Goal: Task Accomplishment & Management: Complete application form

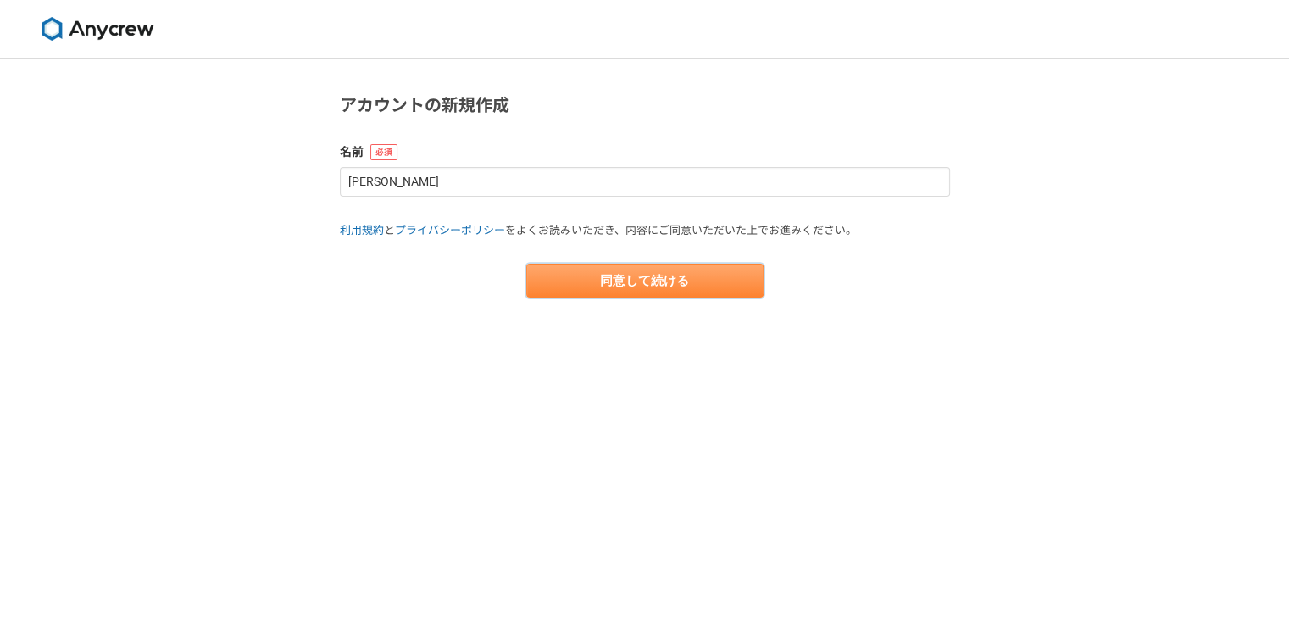
click at [682, 277] on button "同意して続ける" at bounding box center [644, 281] width 237 height 34
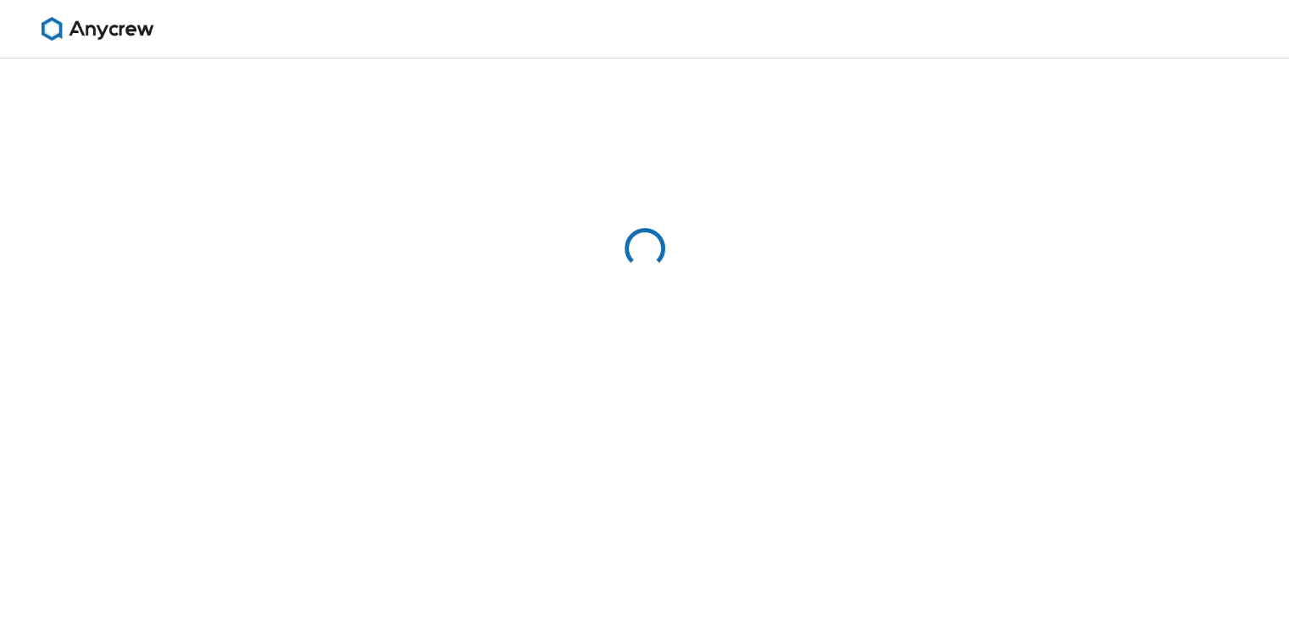
select select "13"
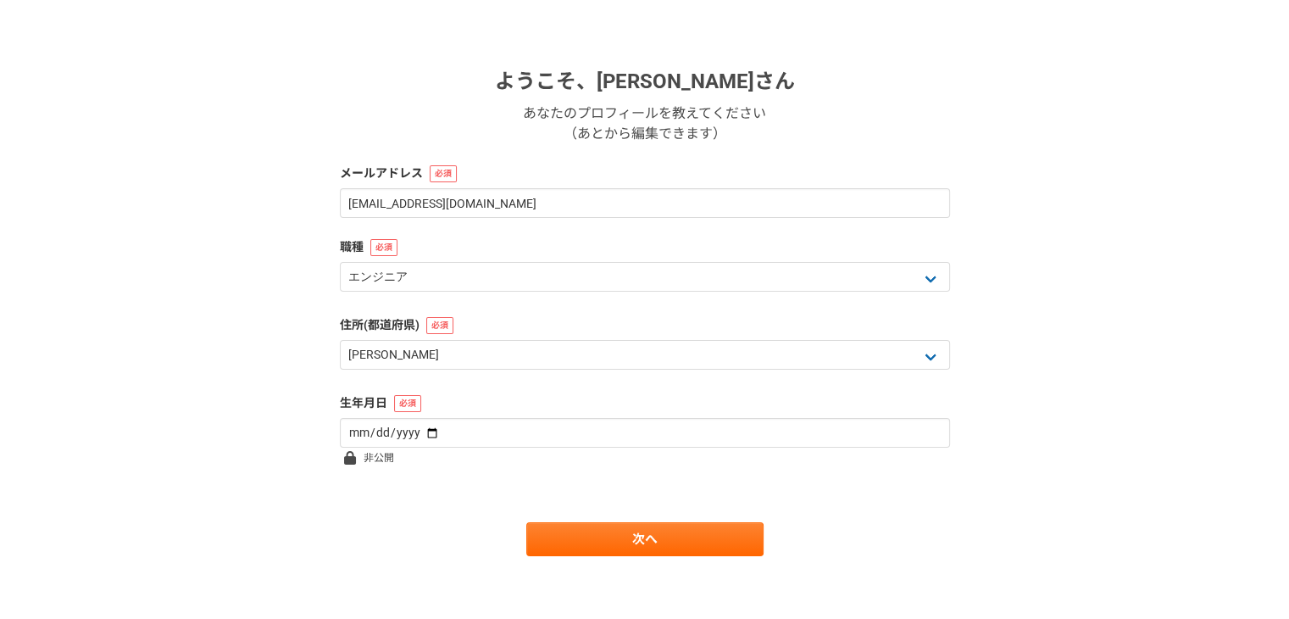
scroll to position [226, 0]
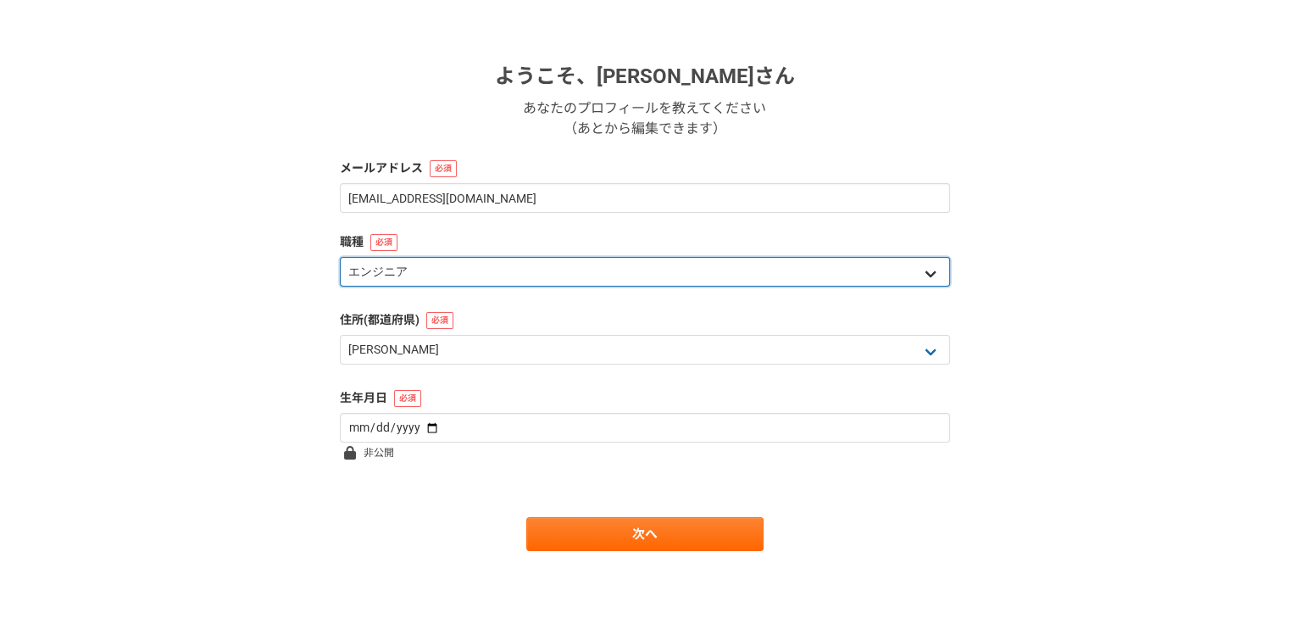
click at [602, 272] on select "エンジニア デザイナー ライター 営業 マーケティング 企画・事業開発 バックオフィス その他" at bounding box center [645, 272] width 610 height 30
select select "5"
click at [340, 257] on select "エンジニア デザイナー ライター 営業 マーケティング 企画・事業開発 バックオフィス その他" at bounding box center [645, 272] width 610 height 30
click at [454, 270] on select "エンジニア デザイナー ライター 営業 マーケティング 企画・事業開発 バックオフィス その他" at bounding box center [645, 272] width 610 height 30
click at [340, 257] on select "エンジニア デザイナー ライター 営業 マーケティング 企画・事業開発 バックオフィス その他" at bounding box center [645, 272] width 610 height 30
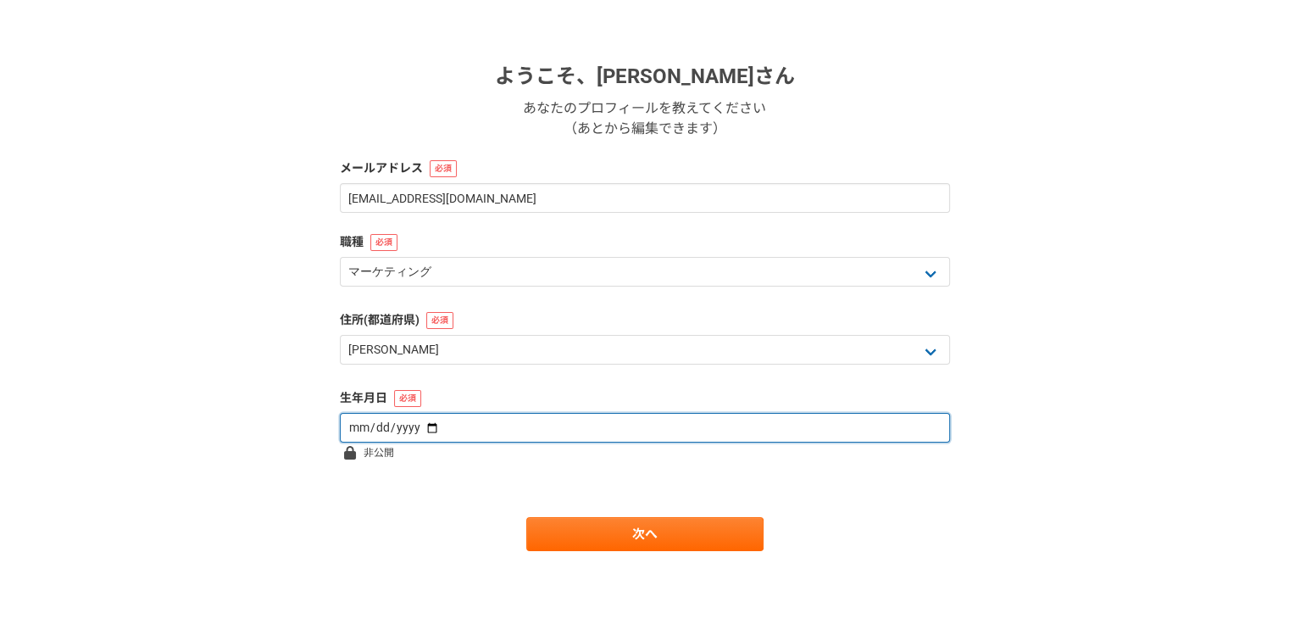
click at [418, 430] on input "date" at bounding box center [645, 428] width 610 height 30
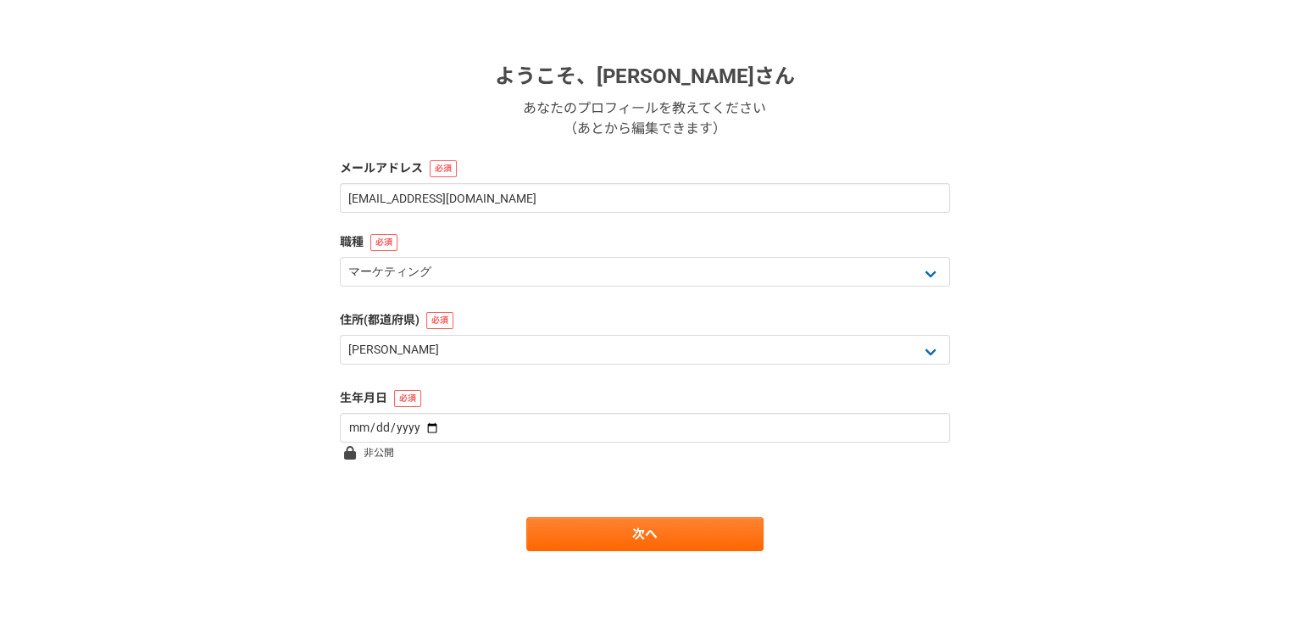
click at [273, 482] on div "1 2 3 4 5 6 基本情報 ようこそ、 [PERSON_NAME] あなたのプロフィールを教えてください （あとから編集できます） メールアドレス [E…" at bounding box center [644, 225] width 1289 height 787
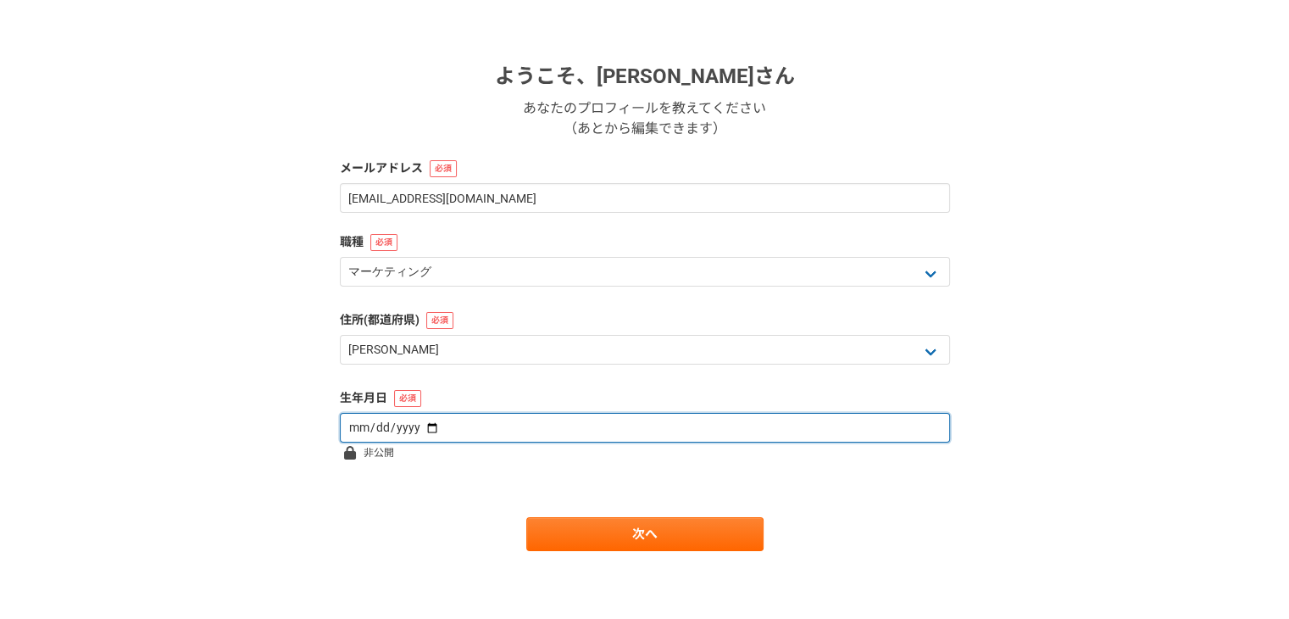
click at [356, 423] on input "date" at bounding box center [645, 428] width 610 height 30
click at [369, 435] on input "date" at bounding box center [645, 428] width 610 height 30
click at [420, 426] on input "date" at bounding box center [645, 428] width 610 height 30
type input "[DATE]"
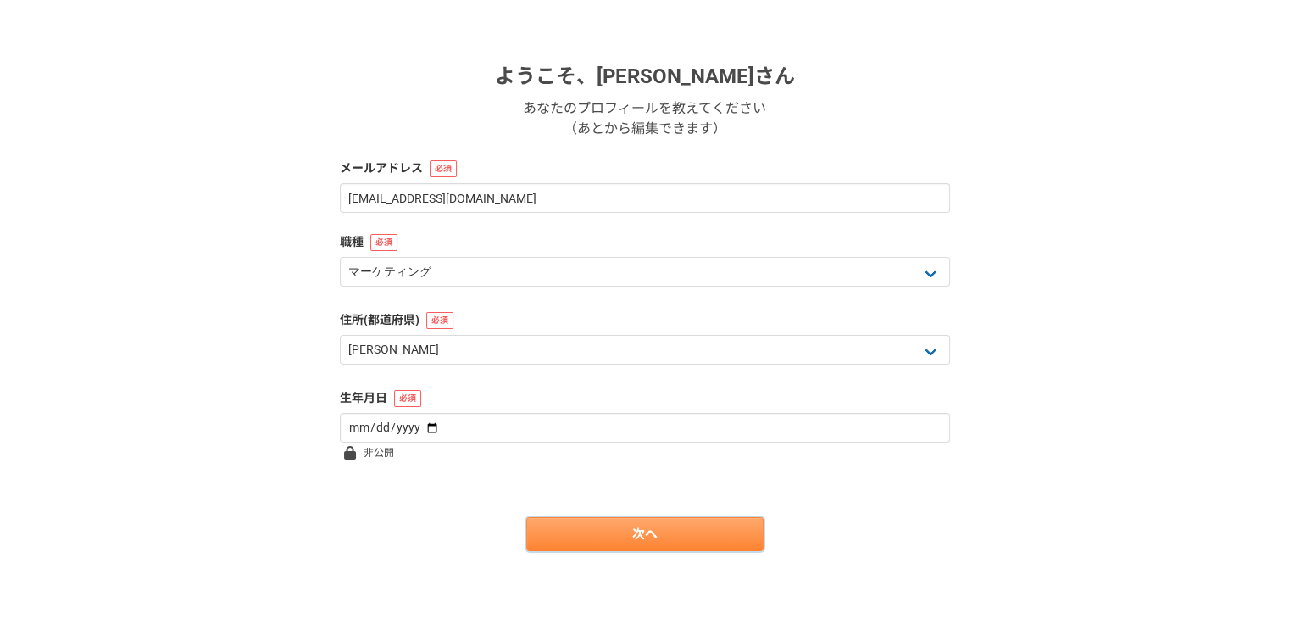
click at [604, 537] on link "次へ" at bounding box center [644, 534] width 237 height 34
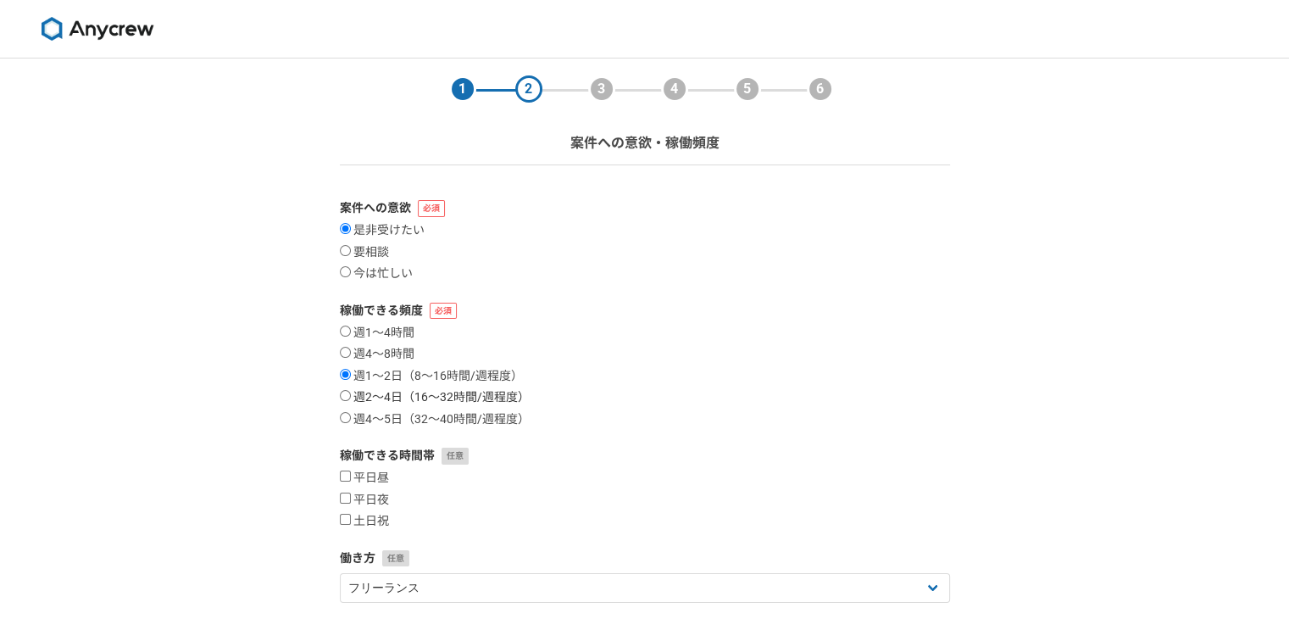
click at [349, 398] on input "週2〜4日（16〜32時間/週程度）" at bounding box center [345, 395] width 11 height 11
radio input "true"
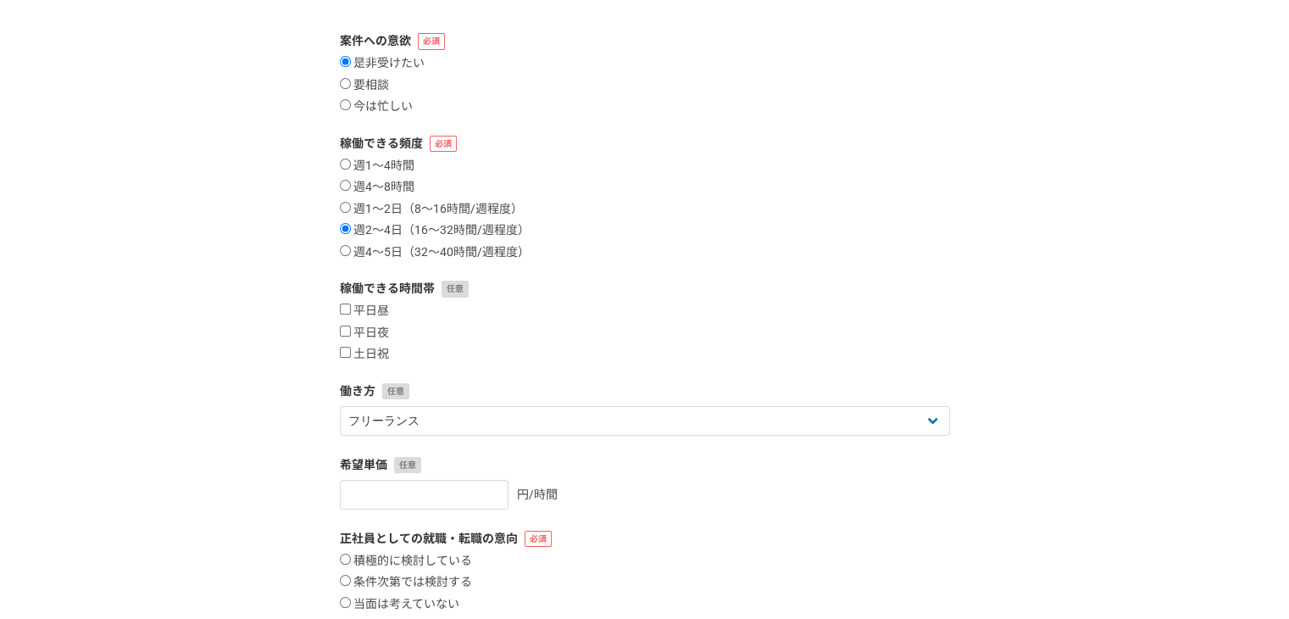
scroll to position [170, 0]
click at [342, 306] on input "平日昼" at bounding box center [345, 306] width 11 height 11
checkbox input "true"
click at [345, 353] on input "土日祝" at bounding box center [345, 349] width 11 height 11
checkbox input "true"
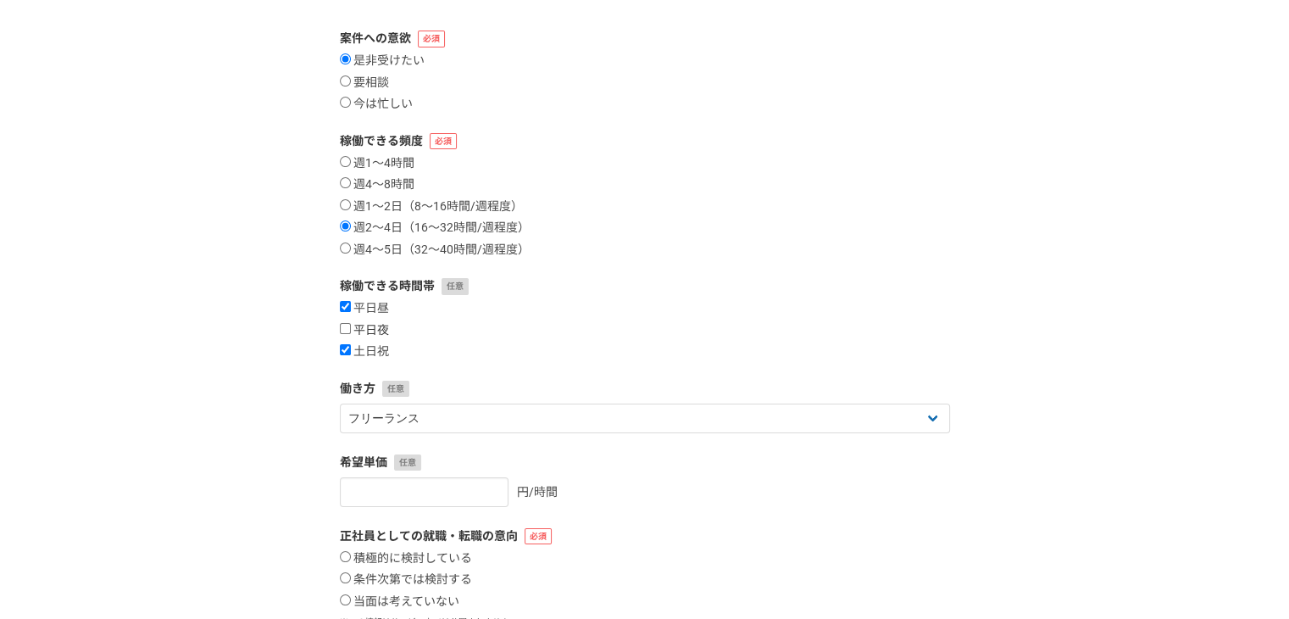
click at [343, 332] on input "平日夜" at bounding box center [345, 328] width 11 height 11
checkbox input "true"
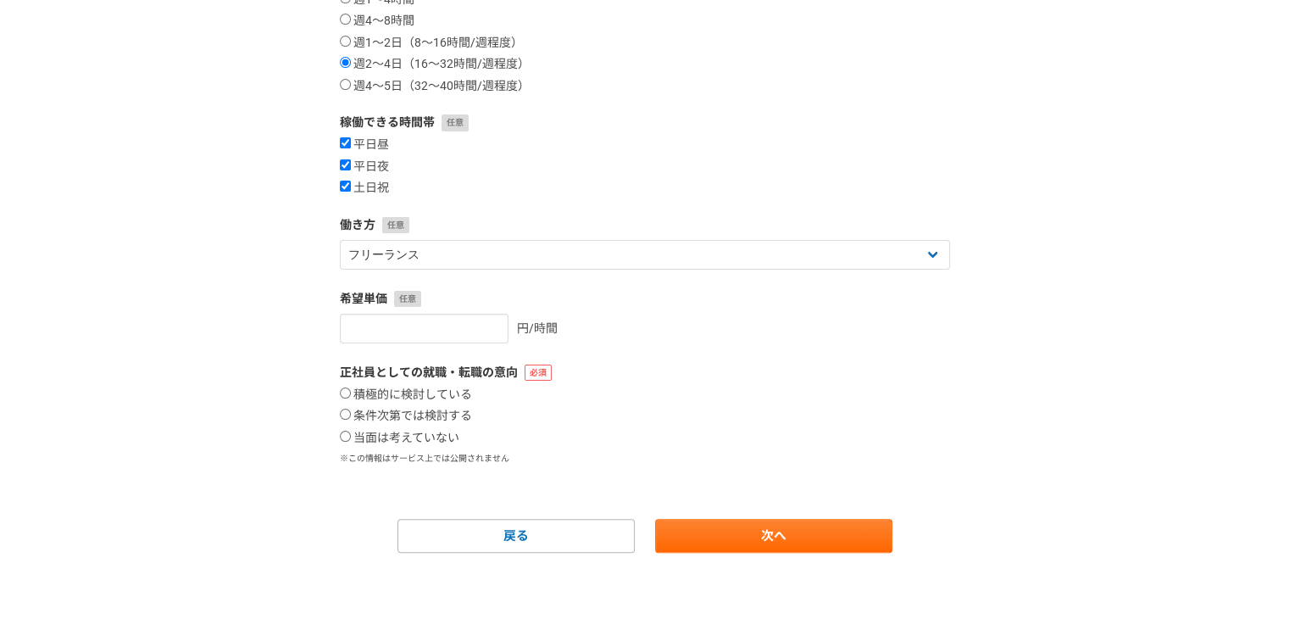
scroll to position [335, 0]
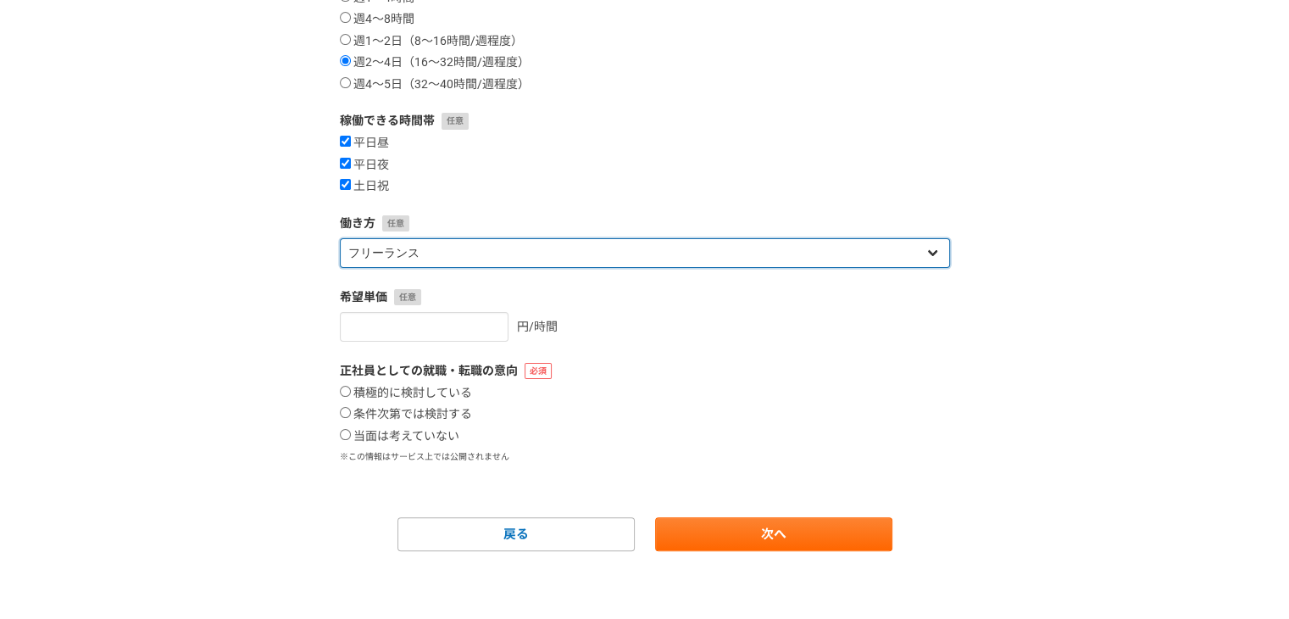
click at [432, 255] on select "フリーランス 副業 その他" at bounding box center [645, 253] width 610 height 30
select select "sidejob"
click at [340, 238] on select "フリーランス 副業 その他" at bounding box center [645, 253] width 610 height 30
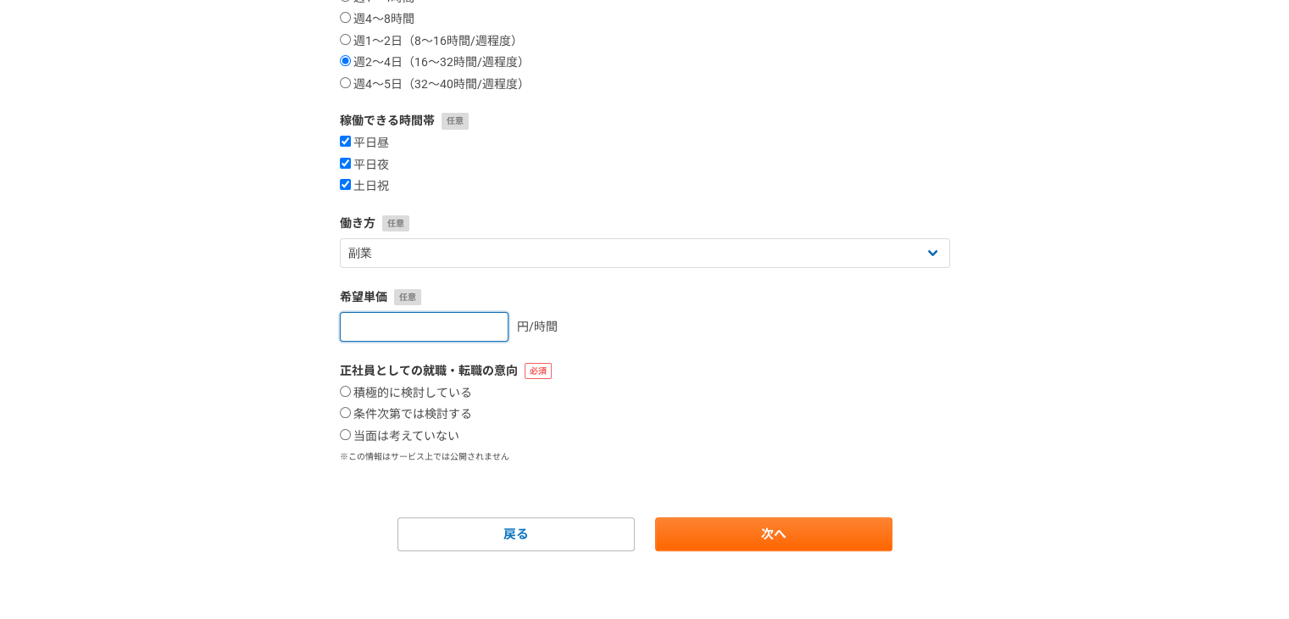
click at [437, 333] on input "number" at bounding box center [424, 327] width 169 height 30
type input "3000"
click at [387, 431] on label "当面は考えていない" at bounding box center [400, 436] width 120 height 15
click at [351, 431] on input "当面は考えていない" at bounding box center [345, 434] width 11 height 11
radio input "true"
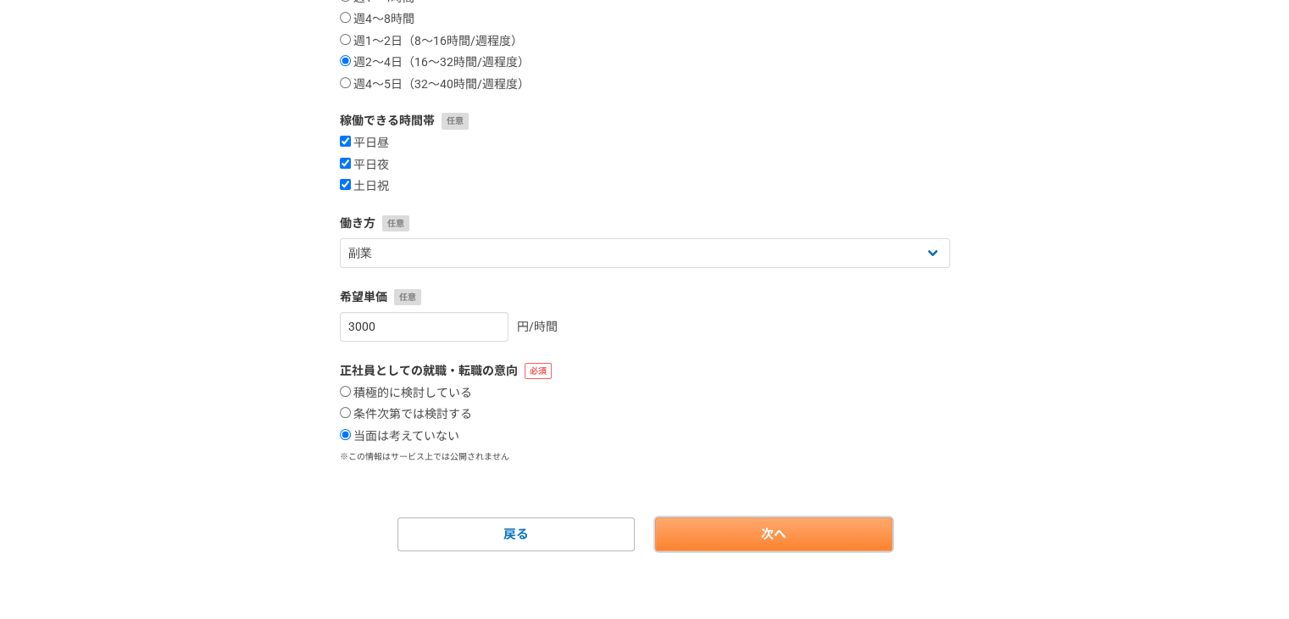
click at [730, 542] on link "次へ" at bounding box center [773, 534] width 237 height 34
select select
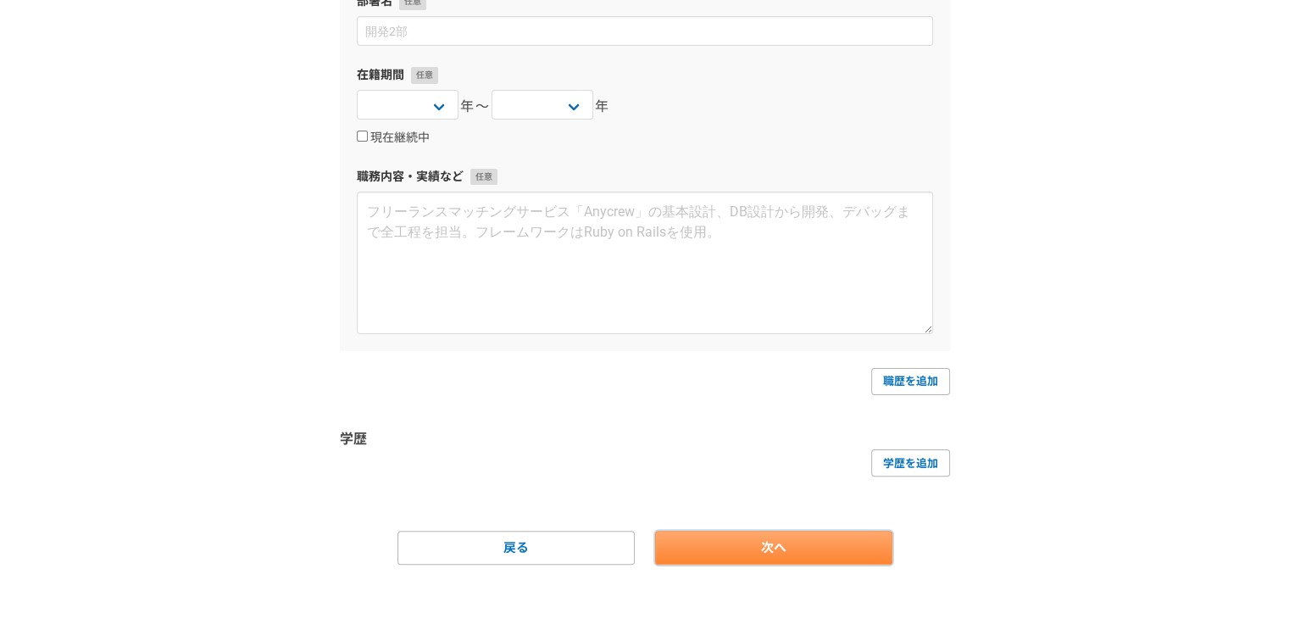
scroll to position [0, 0]
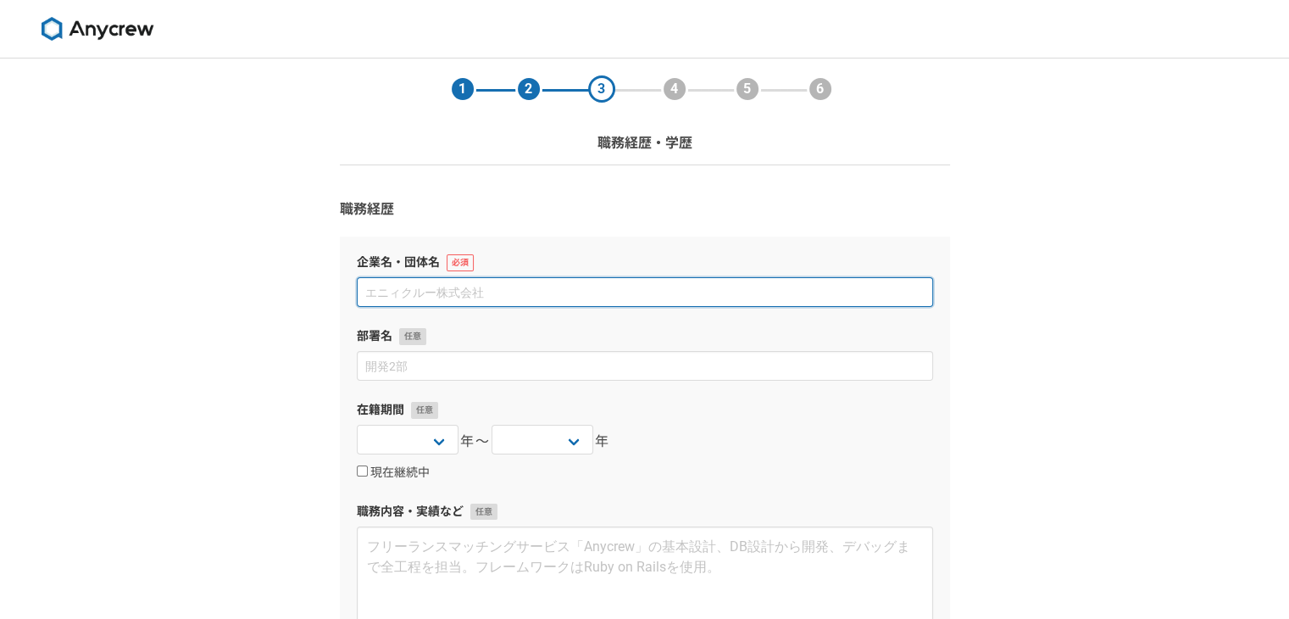
click at [489, 285] on input at bounding box center [645, 292] width 576 height 30
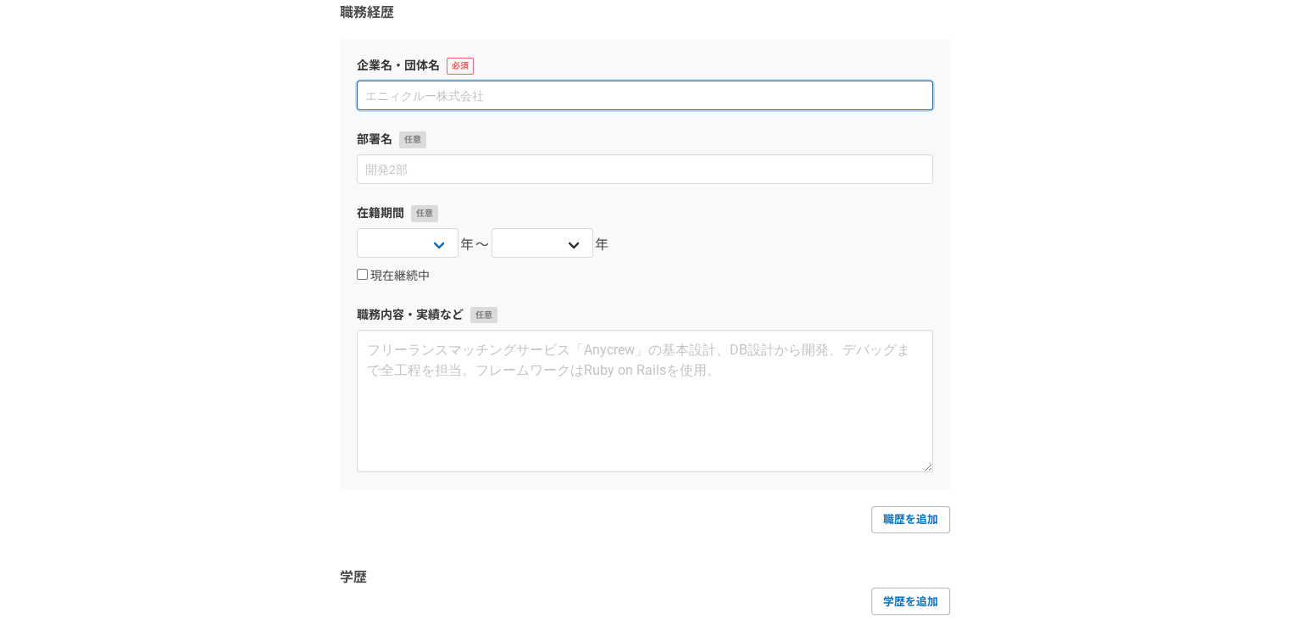
scroll to position [94, 0]
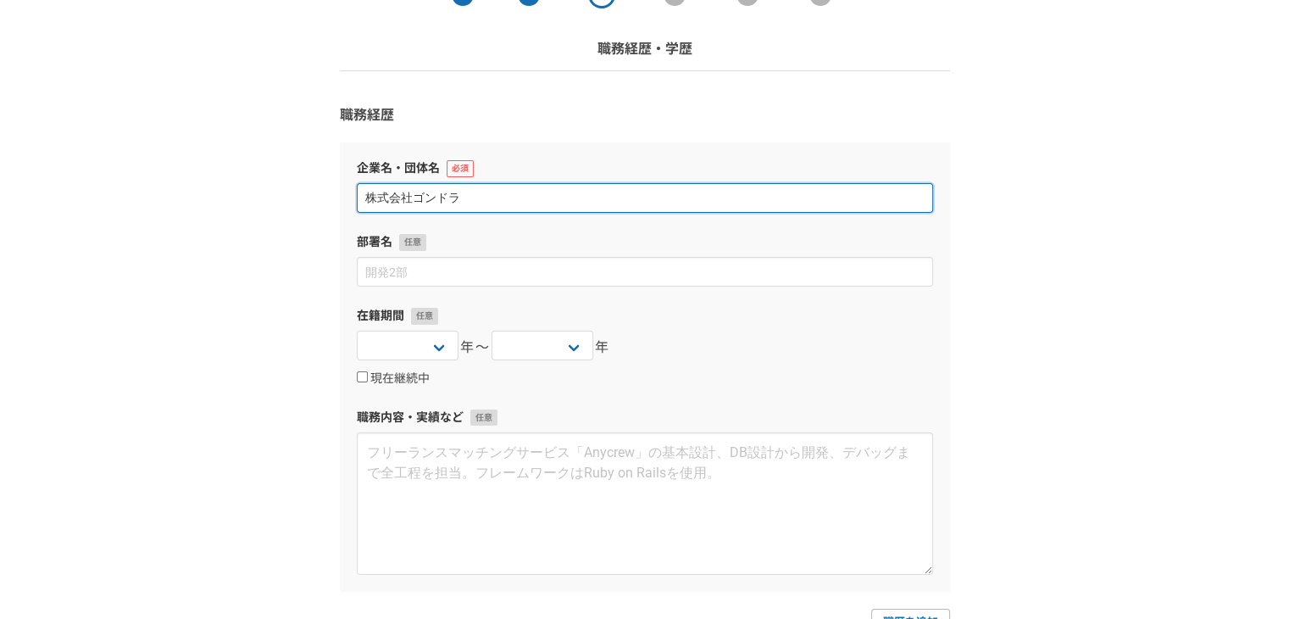
type input "株式会社ゴンドラ"
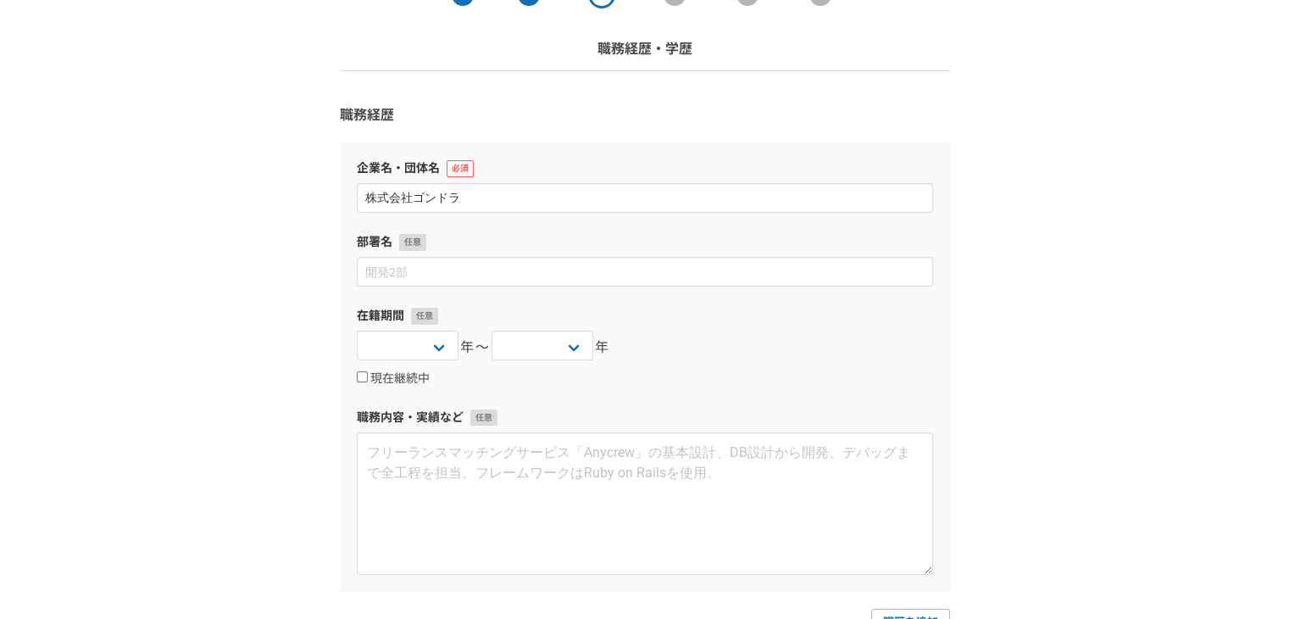
click at [693, 388] on div "企業名・団体名 株式会社ゴンドラ 部署名 在籍期間 [DATE] [DATE] [DATE] [DATE] [DATE] [DATE] [DATE] [DAT…" at bounding box center [645, 366] width 610 height 448
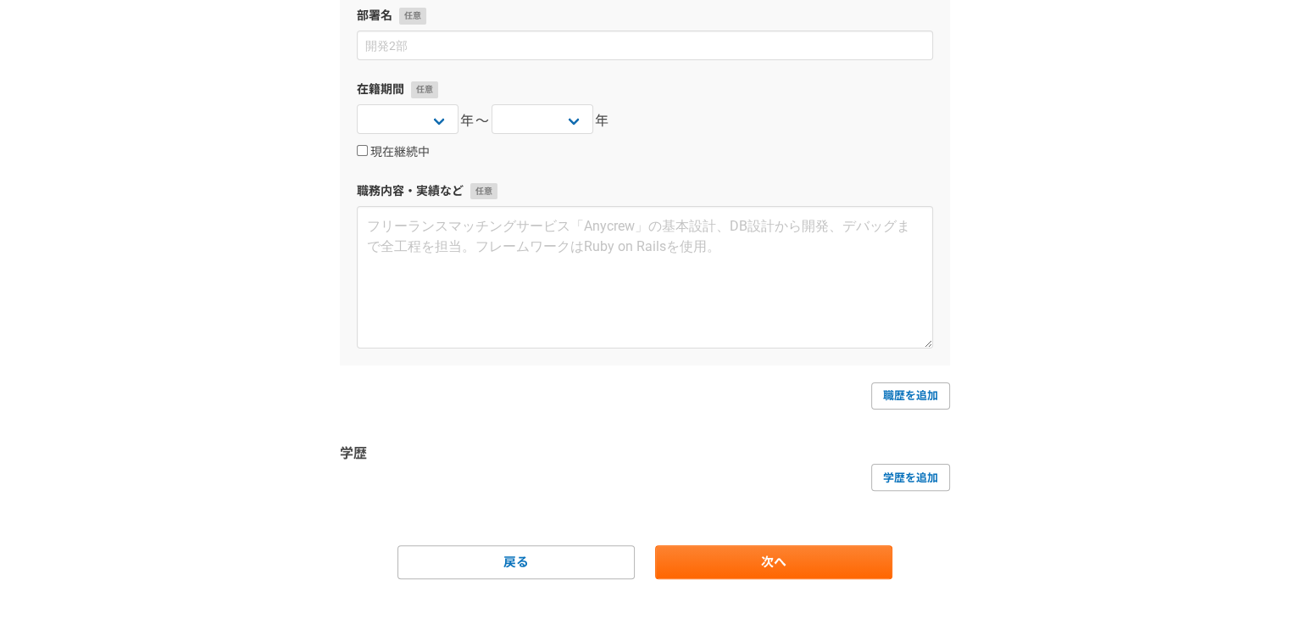
scroll to position [348, 0]
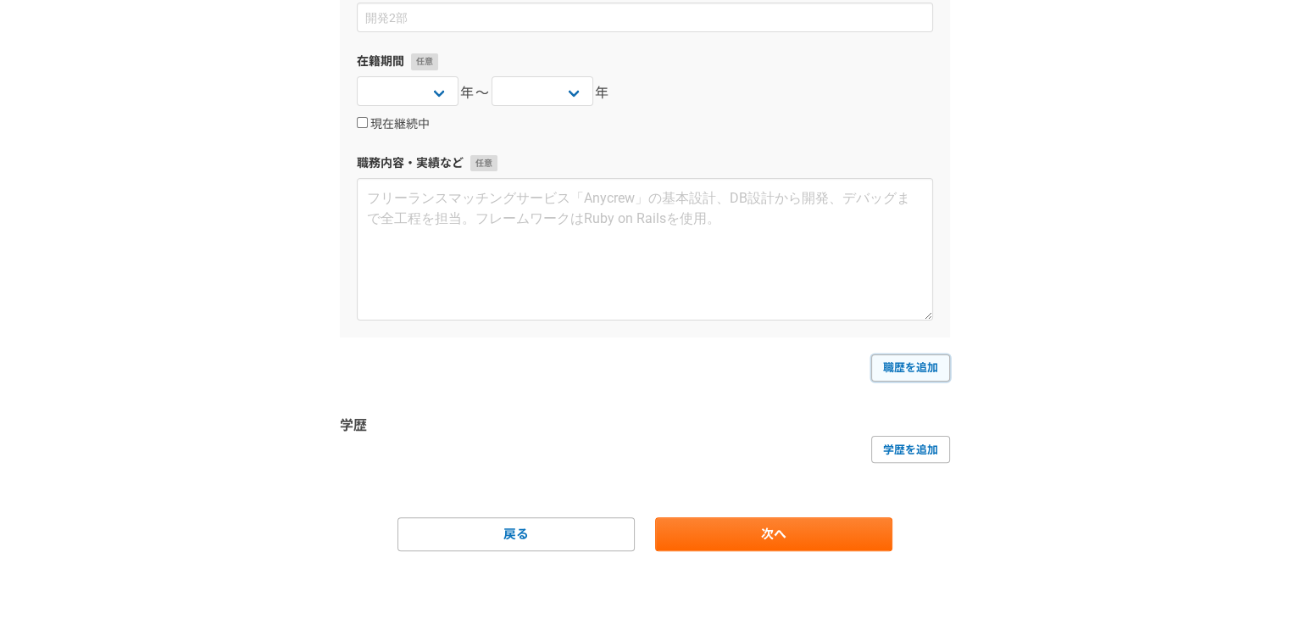
click at [915, 371] on link "職歴を追加" at bounding box center [910, 367] width 79 height 27
select select
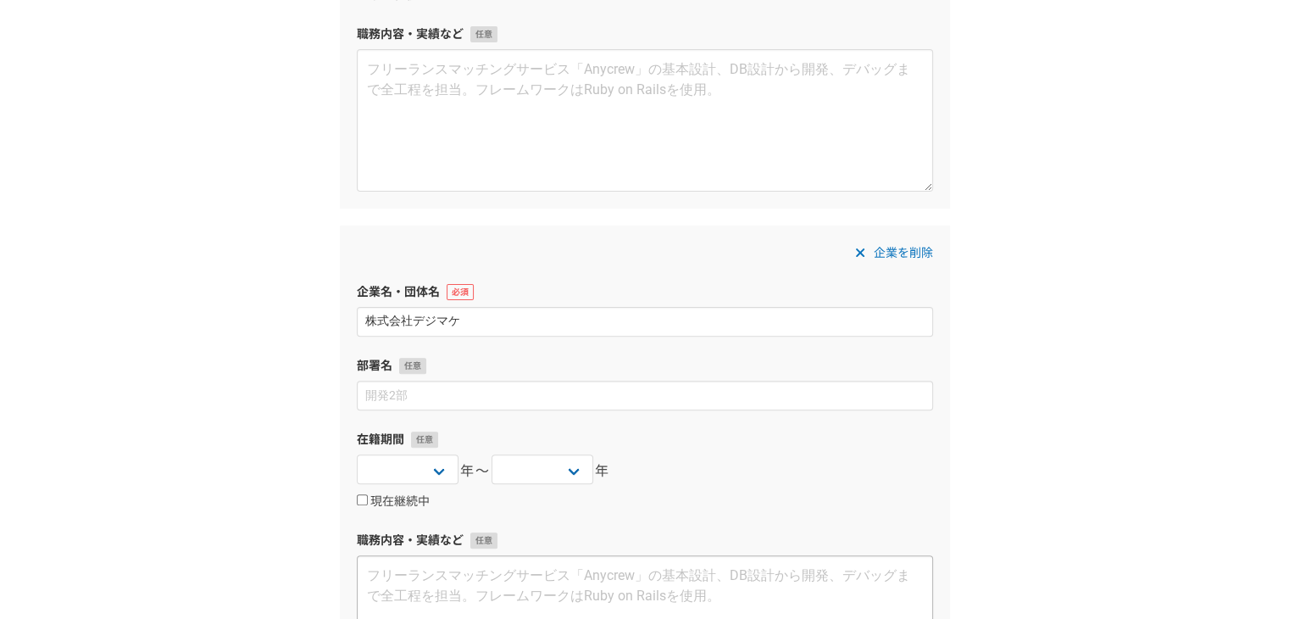
scroll to position [687, 0]
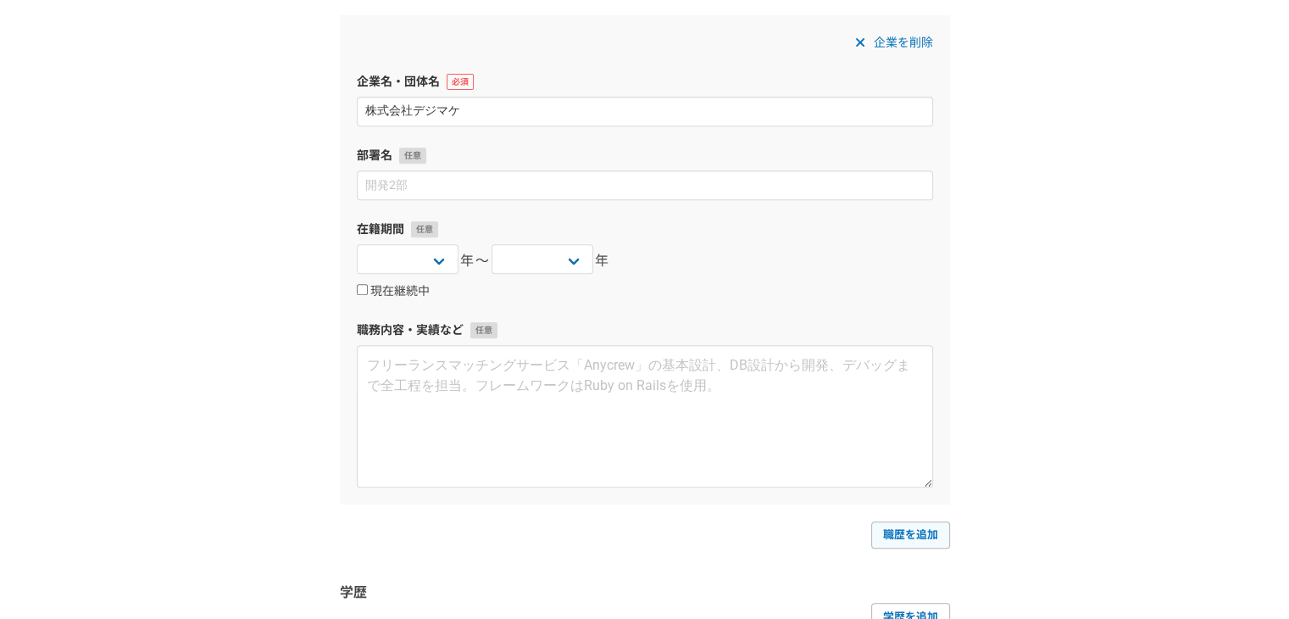
type input "株式会社デジマケ"
click at [916, 523] on link "職歴を追加" at bounding box center [910, 534] width 79 height 27
select select
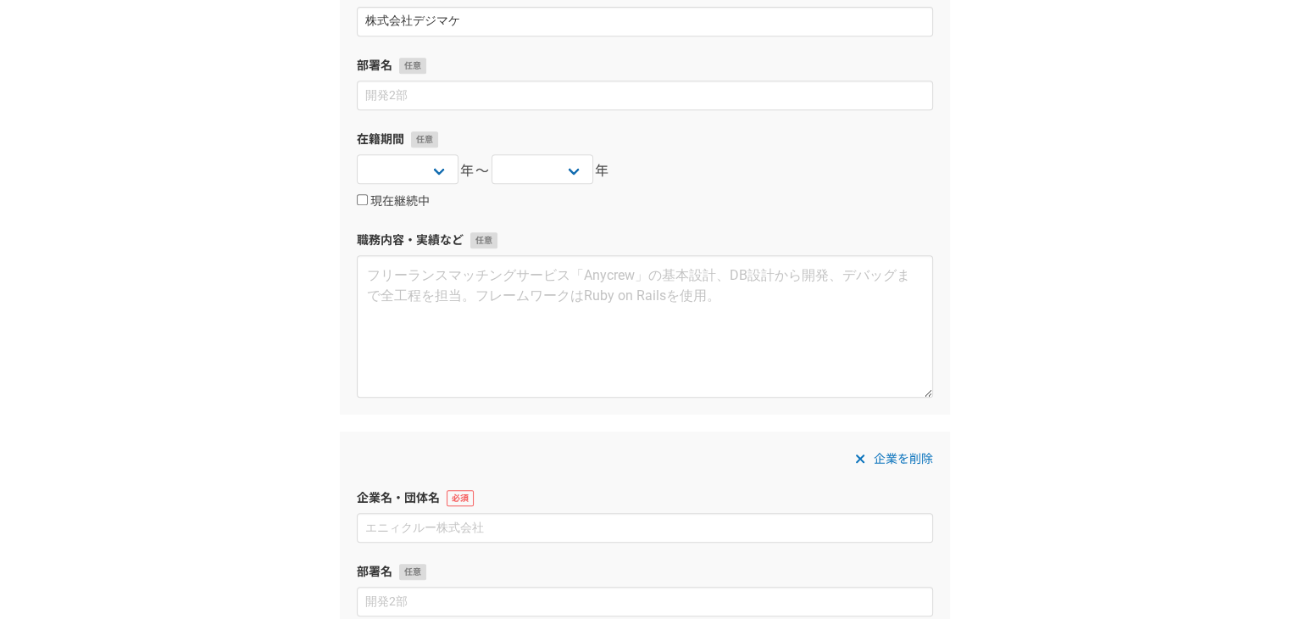
scroll to position [954, 0]
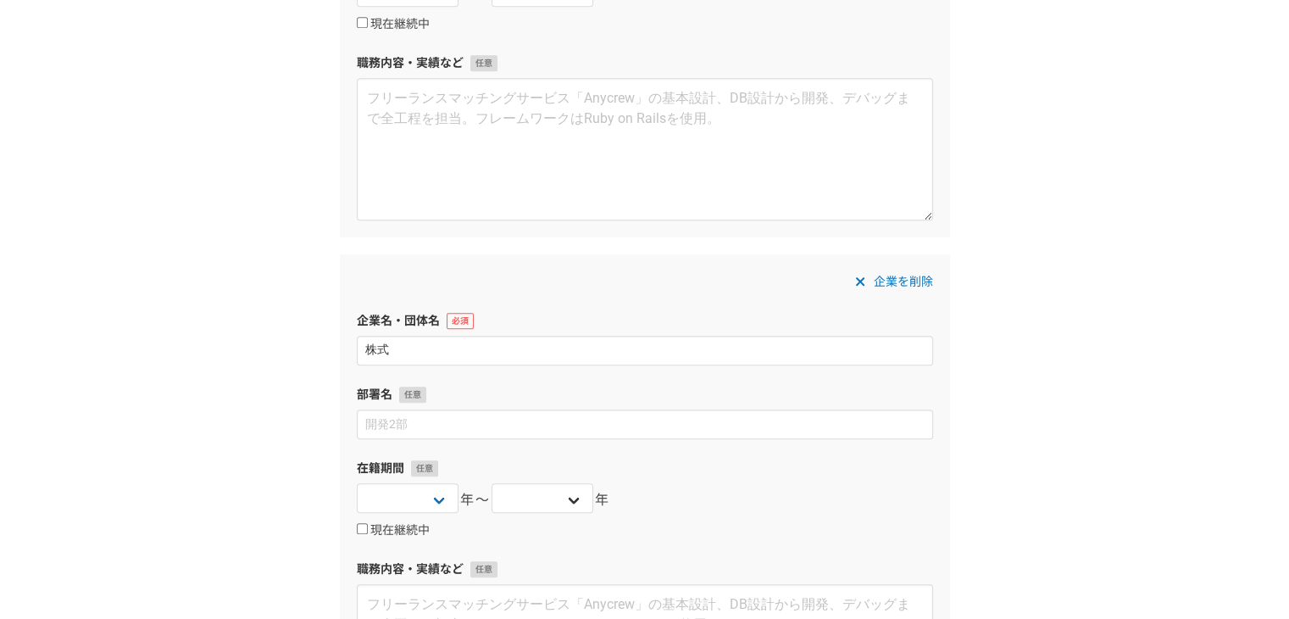
type input "株"
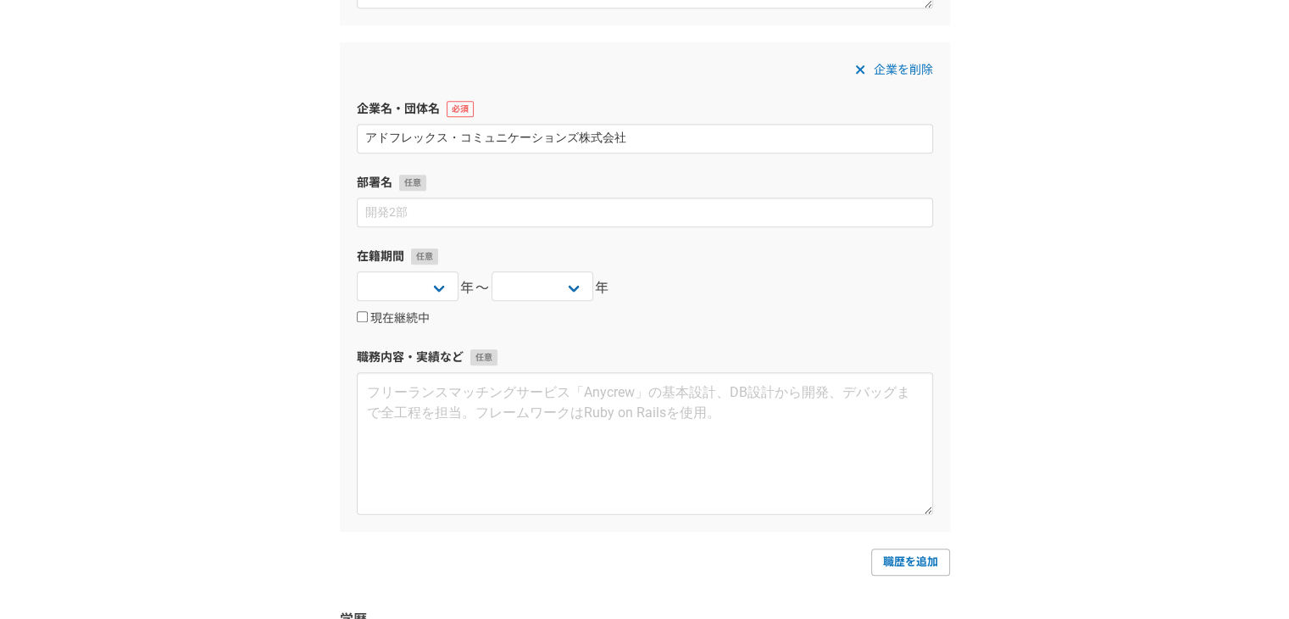
scroll to position [1294, 0]
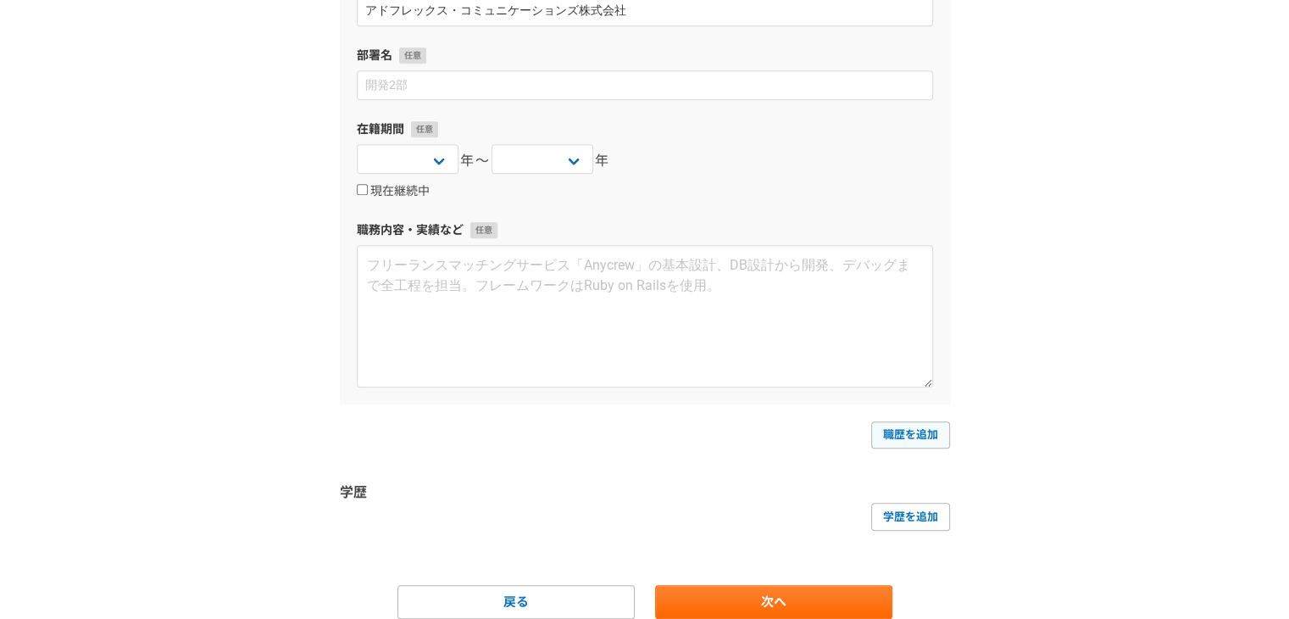
type input "アドフレックス・コミュニケーションズ株式会社"
click at [892, 442] on link "職歴を追加" at bounding box center [910, 434] width 79 height 27
select select
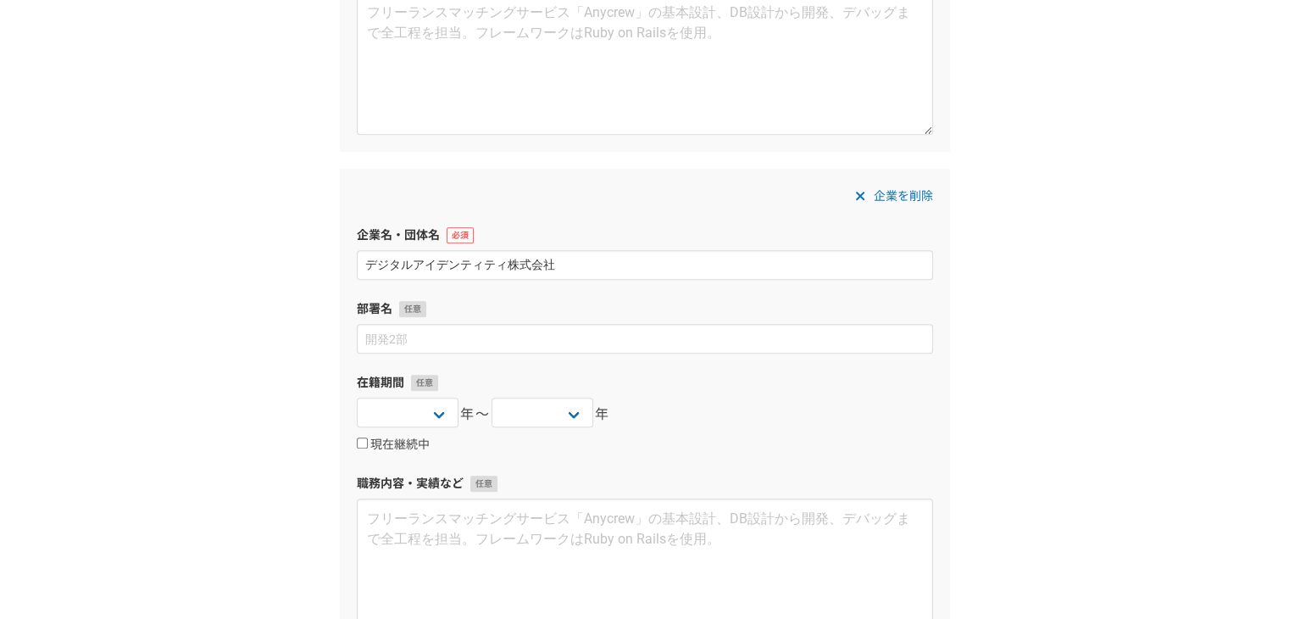
scroll to position [1548, 0]
drag, startPoint x: 540, startPoint y: 257, endPoint x: 550, endPoint y: 264, distance: 12.7
click at [542, 259] on input "デジタルアイデンティティ株式会社" at bounding box center [645, 263] width 576 height 30
drag, startPoint x: 554, startPoint y: 263, endPoint x: 504, endPoint y: 265, distance: 50.9
click at [504, 265] on input "デジタルアイデンティティ株式会社" at bounding box center [645, 263] width 576 height 30
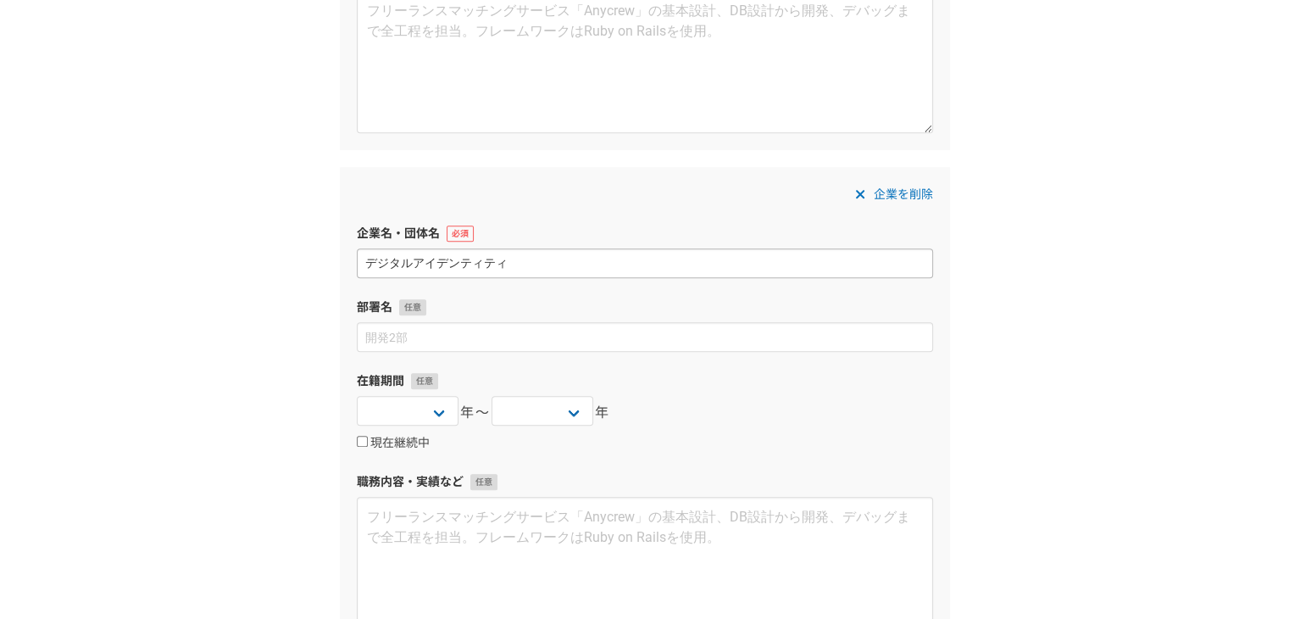
click at [359, 259] on input "デジタルアイデンティティ" at bounding box center [645, 263] width 576 height 30
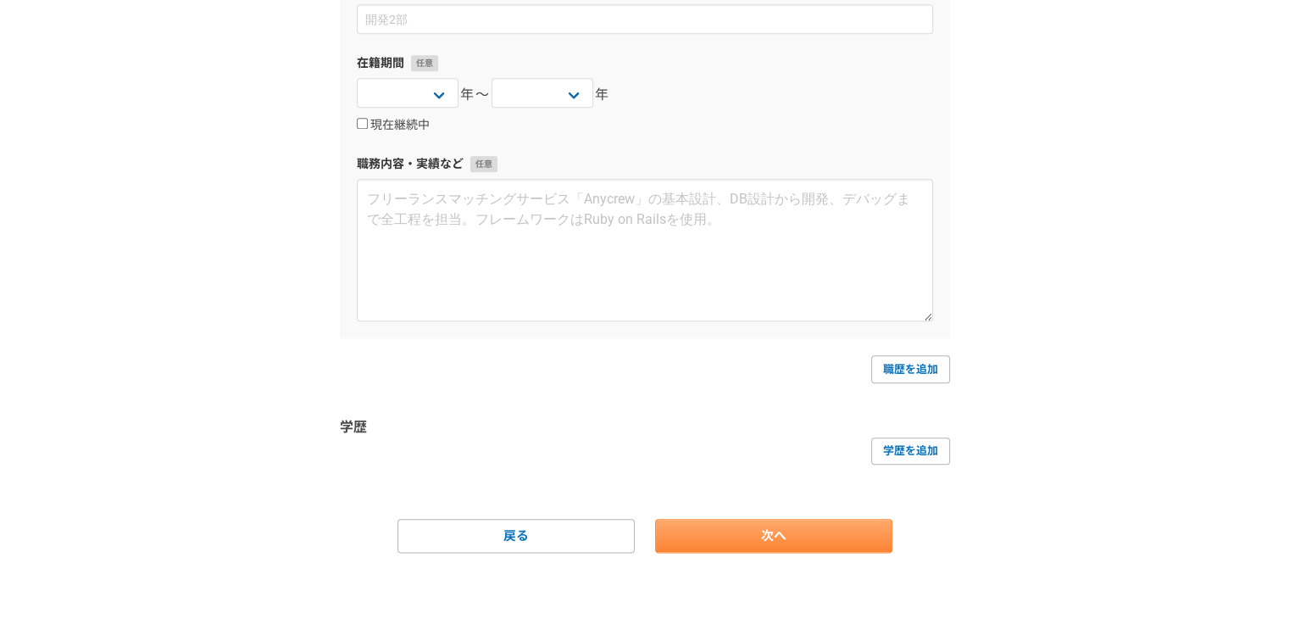
type input "株式会社デジタルアイデンティティ"
click at [804, 526] on link "次へ" at bounding box center [773, 536] width 237 height 34
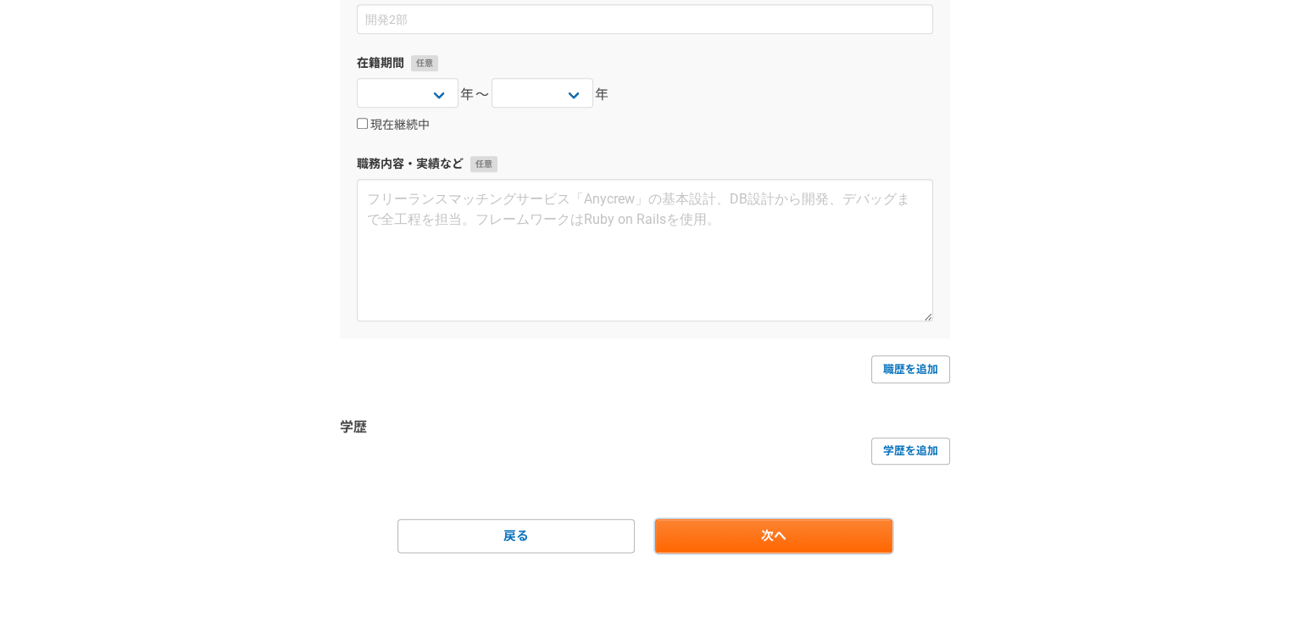
scroll to position [0, 0]
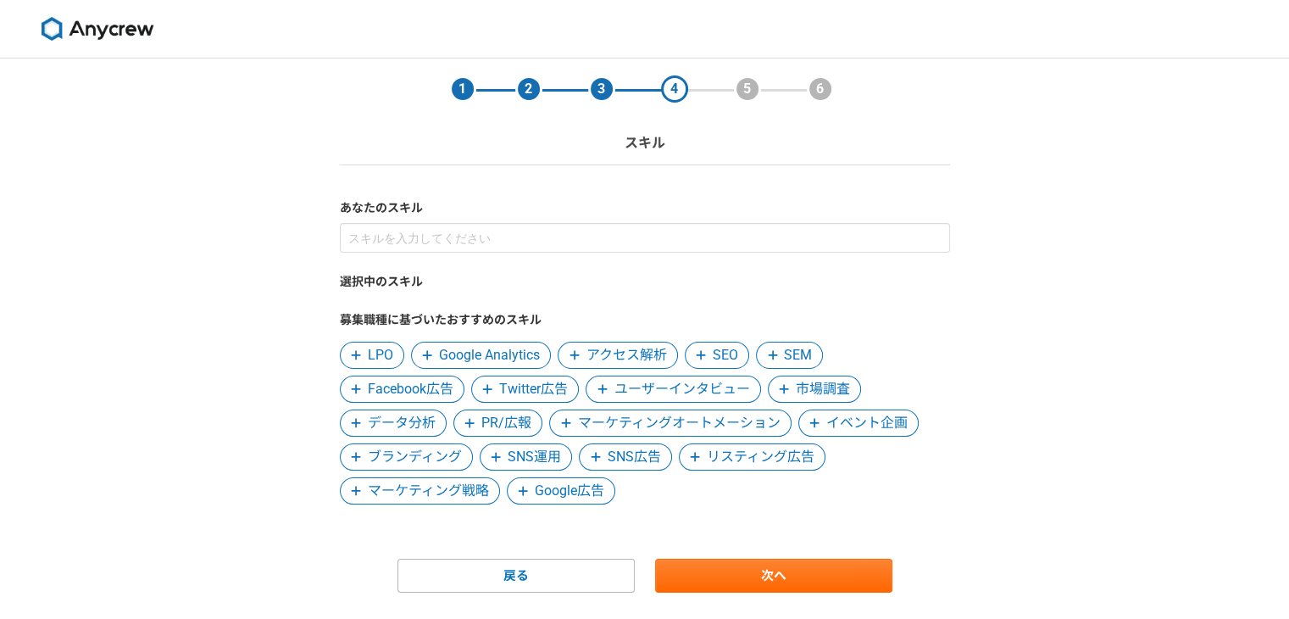
click at [372, 355] on span "LPO" at bounding box center [380, 355] width 25 height 20
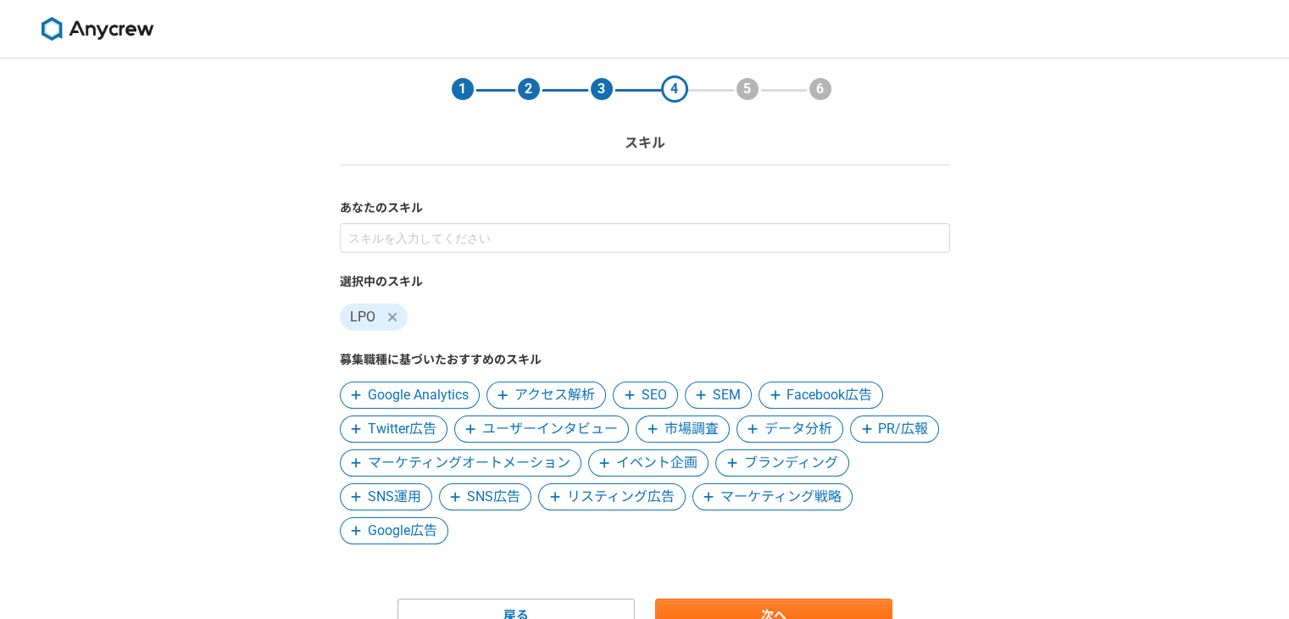
click at [642, 401] on span "SEO" at bounding box center [654, 395] width 25 height 20
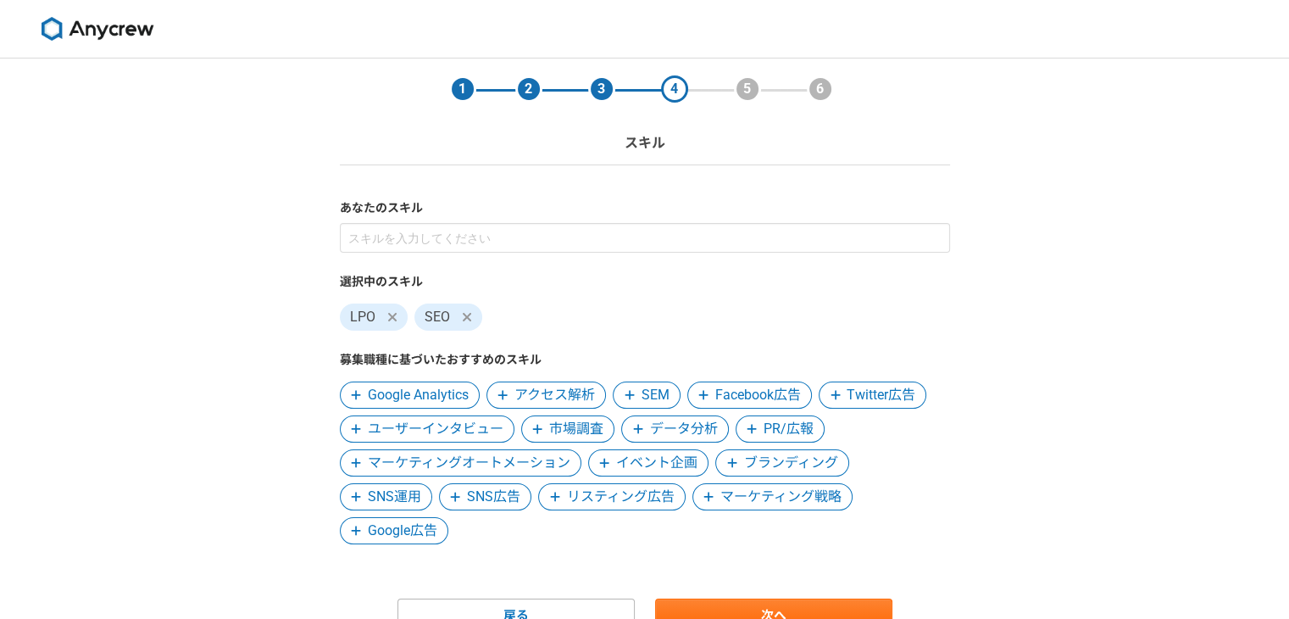
click at [639, 394] on span at bounding box center [630, 395] width 20 height 20
click at [654, 395] on span "Facebook広告" at bounding box center [685, 395] width 86 height 20
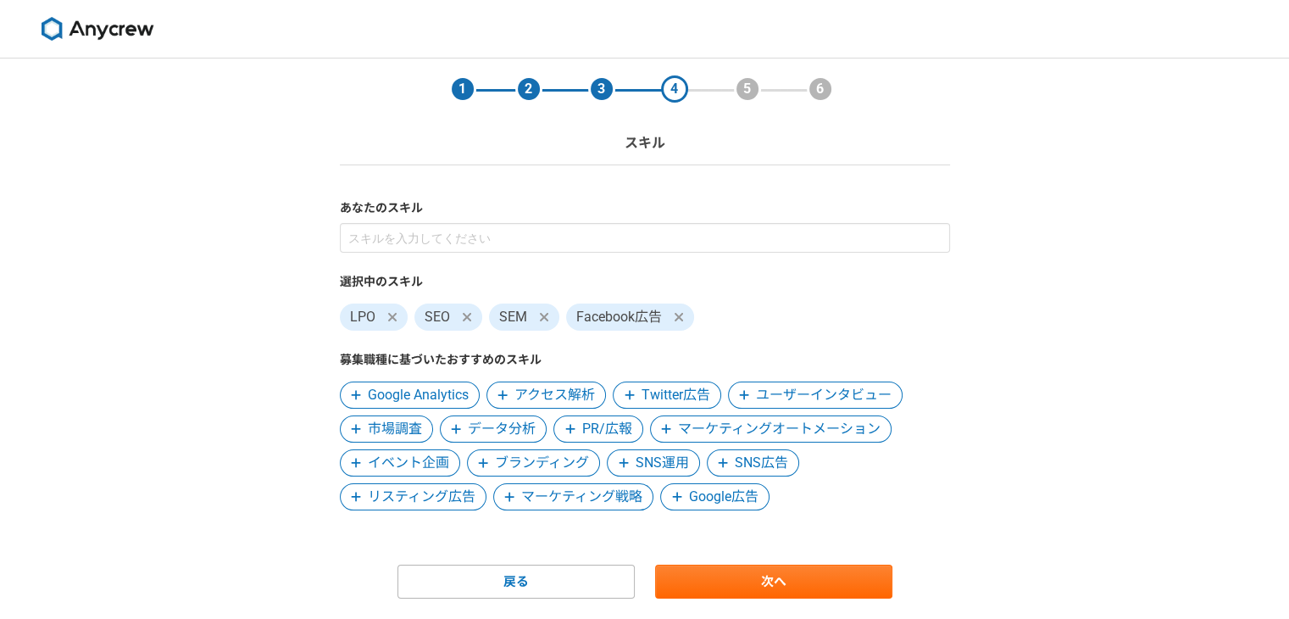
click at [658, 395] on span "Twitter広告" at bounding box center [676, 395] width 69 height 20
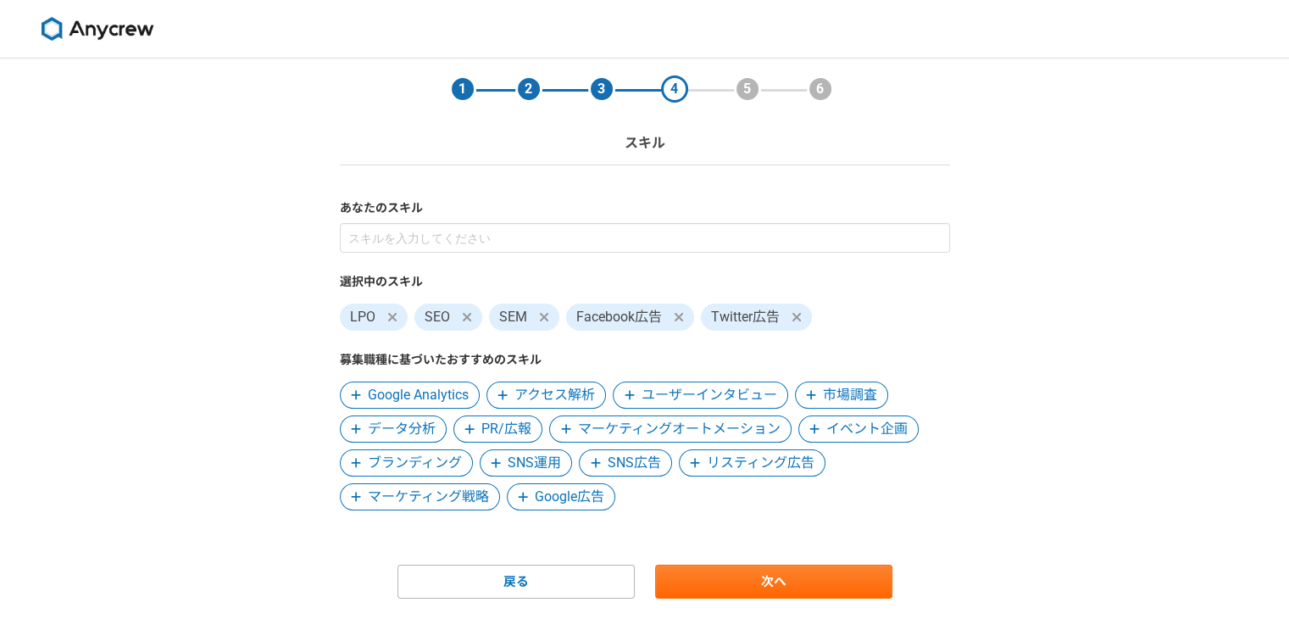
click at [432, 388] on span "Google Analytics" at bounding box center [418, 395] width 101 height 20
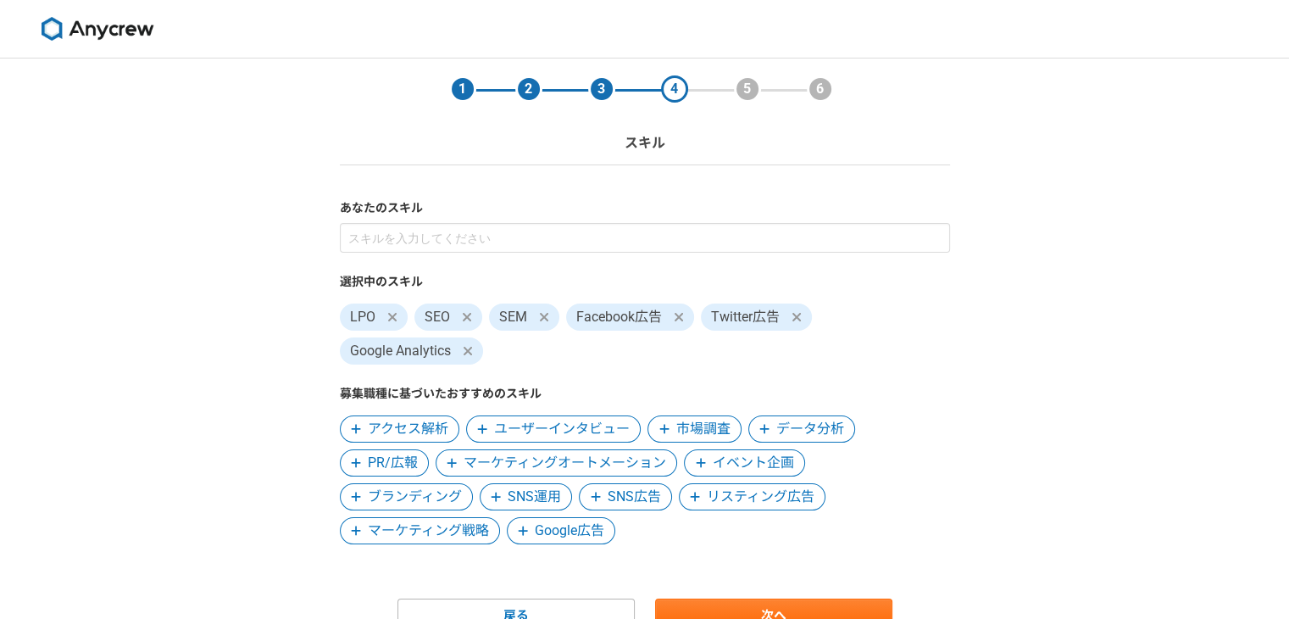
click at [526, 425] on span "ユーザーインタビュー" at bounding box center [562, 429] width 136 height 20
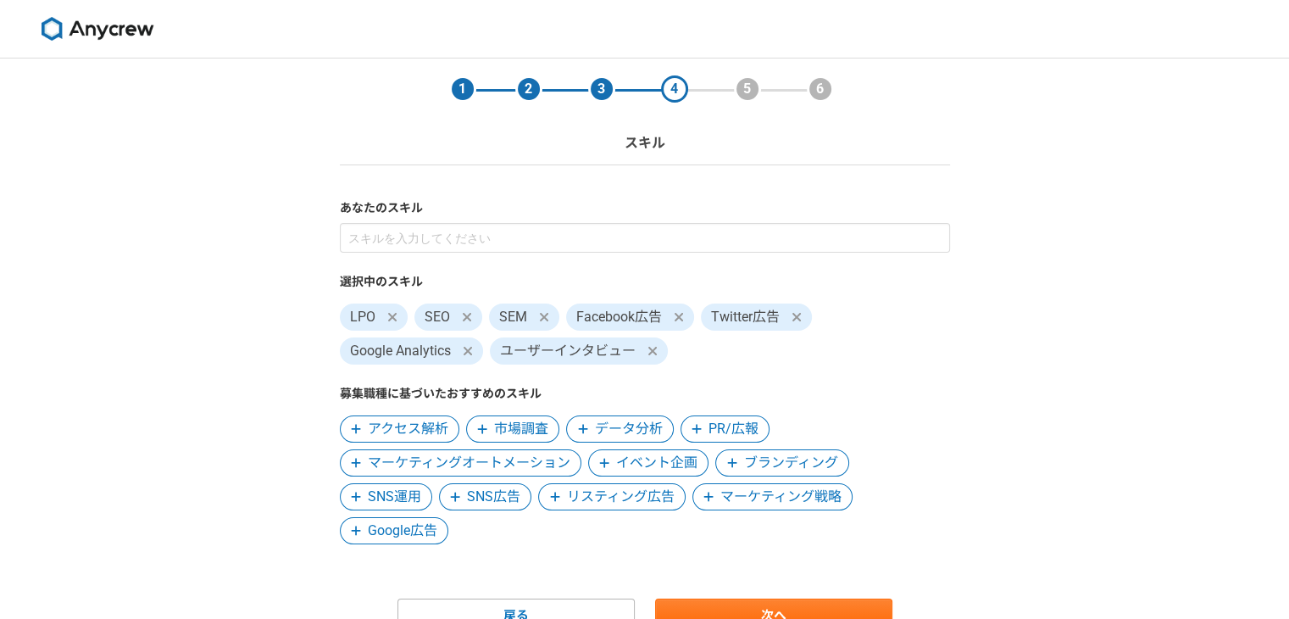
click at [424, 425] on span "アクセス解析" at bounding box center [408, 429] width 81 height 20
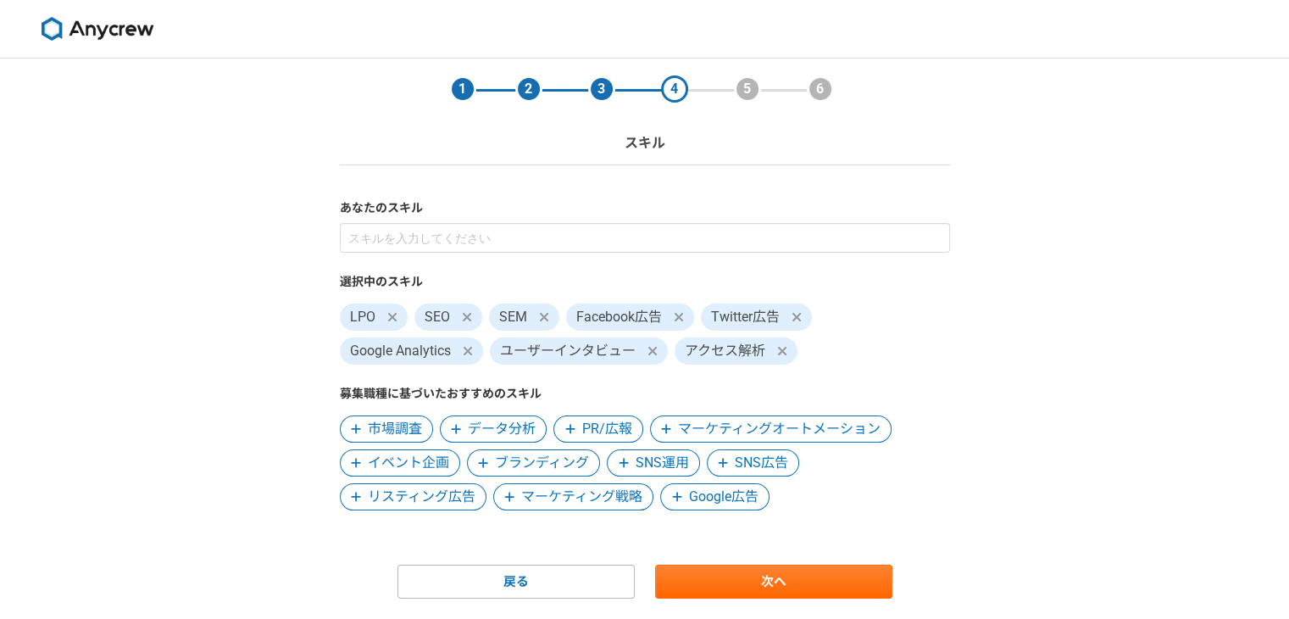
click at [485, 431] on span "データ分析" at bounding box center [502, 429] width 68 height 20
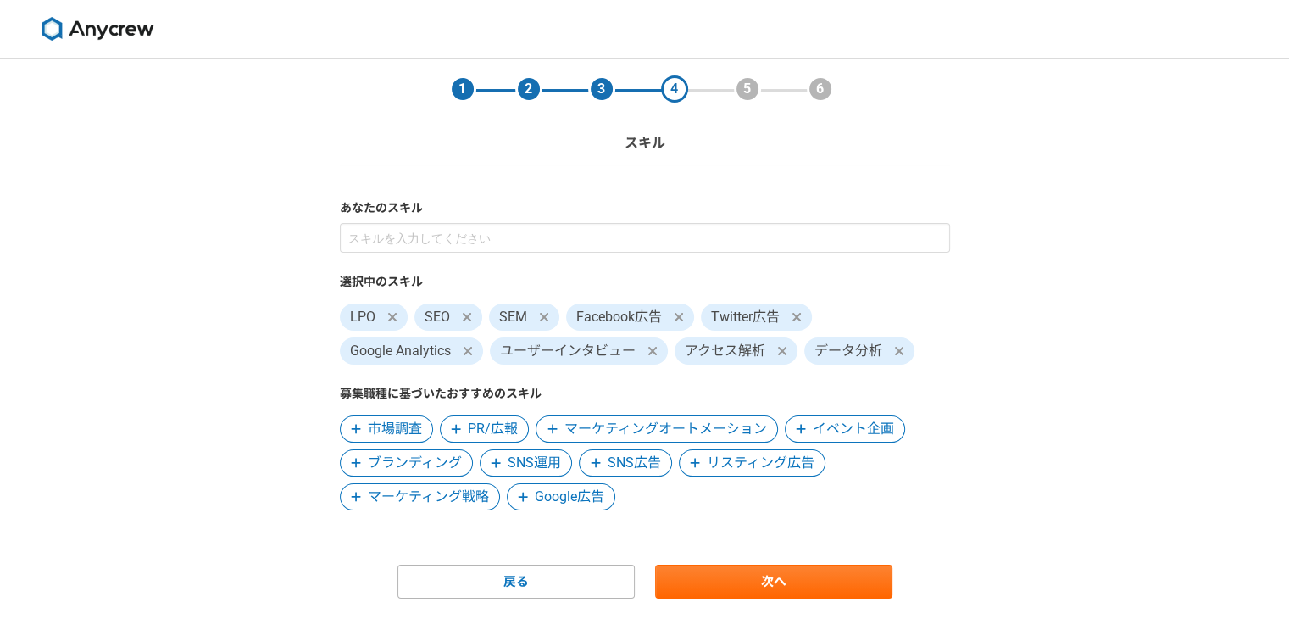
click at [485, 432] on span "PR/広報" at bounding box center [493, 429] width 50 height 20
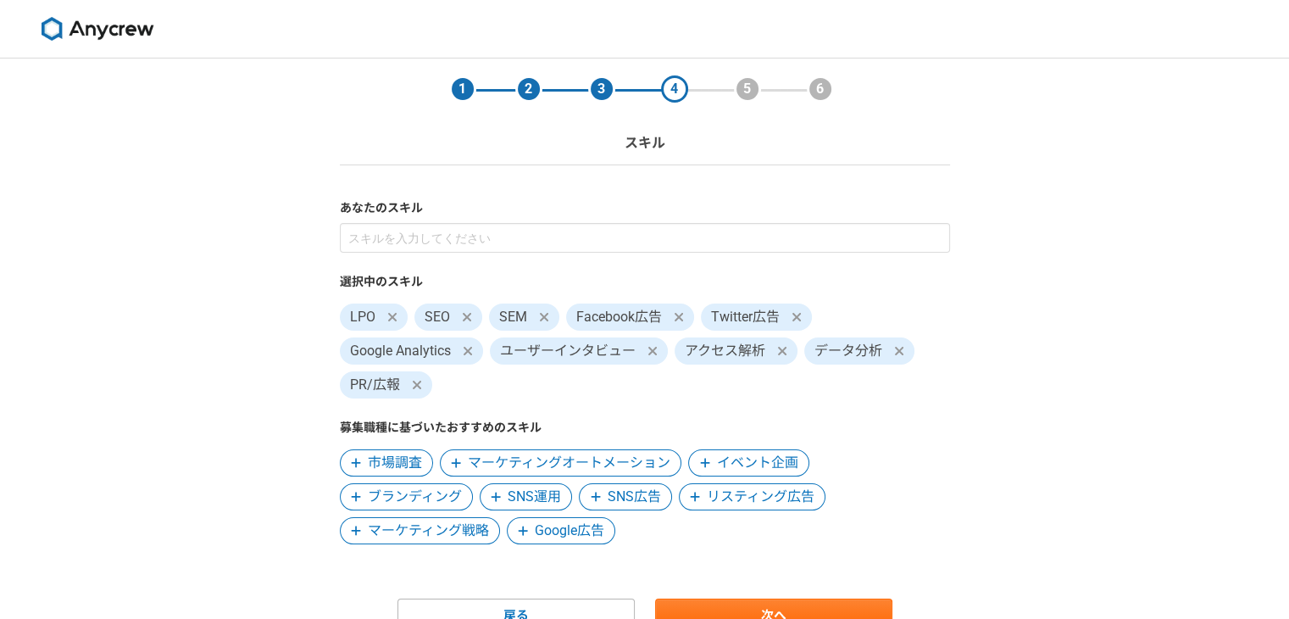
click at [556, 462] on span "マーケティングオートメーション" at bounding box center [569, 463] width 203 height 20
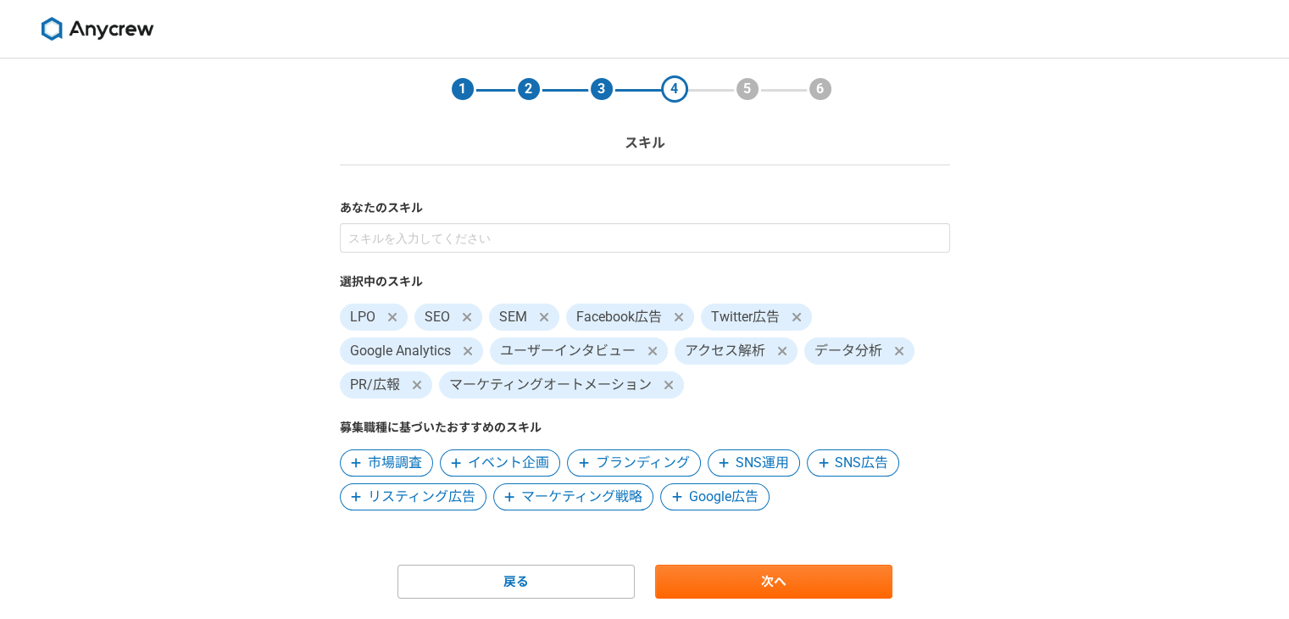
click at [437, 496] on span "リスティング広告" at bounding box center [422, 497] width 108 height 20
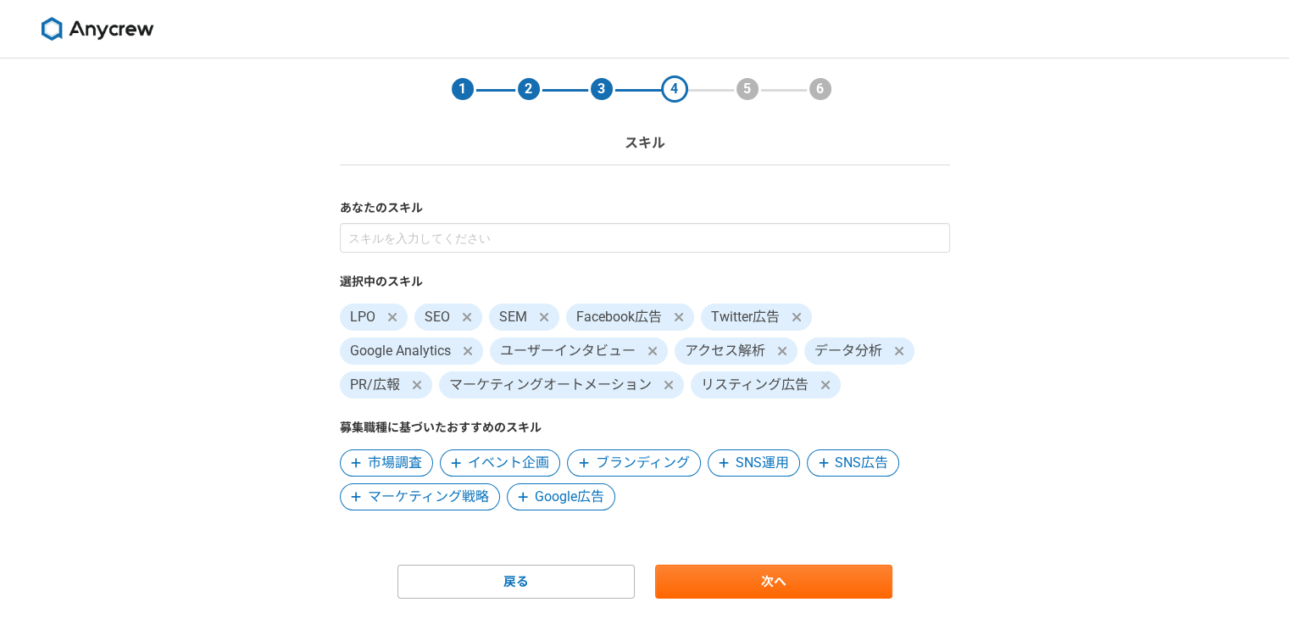
click at [449, 495] on span "マーケティング戦略" at bounding box center [428, 497] width 121 height 20
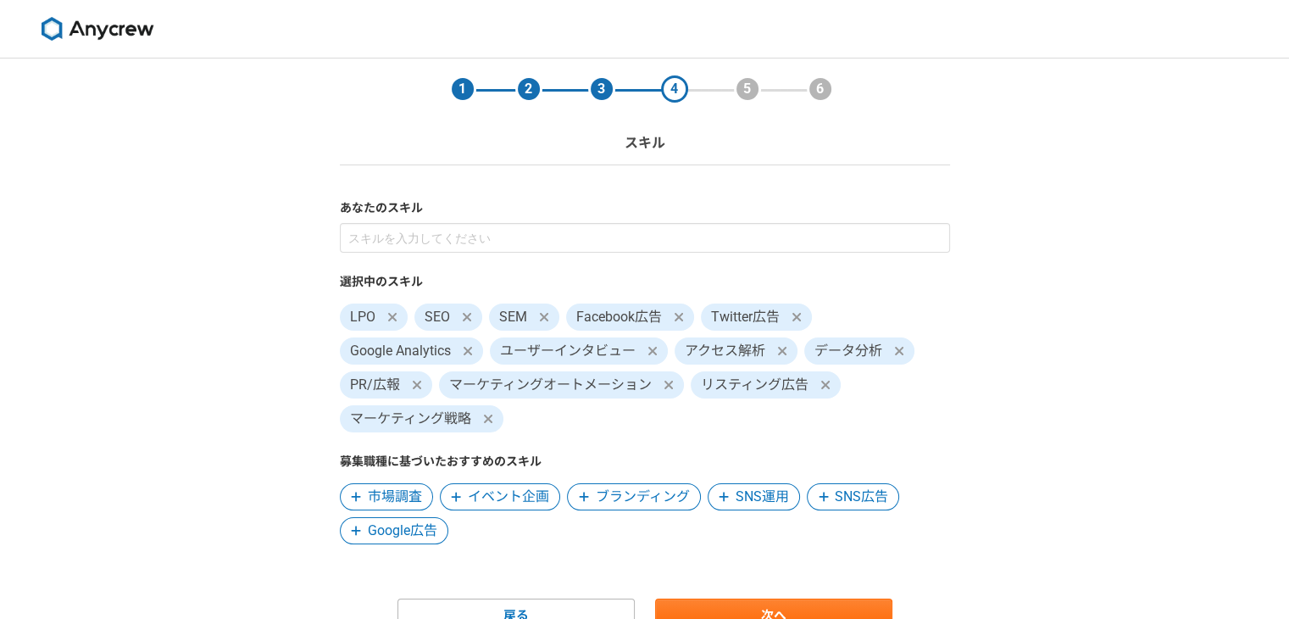
click at [389, 534] on span "Google広告" at bounding box center [403, 530] width 70 height 20
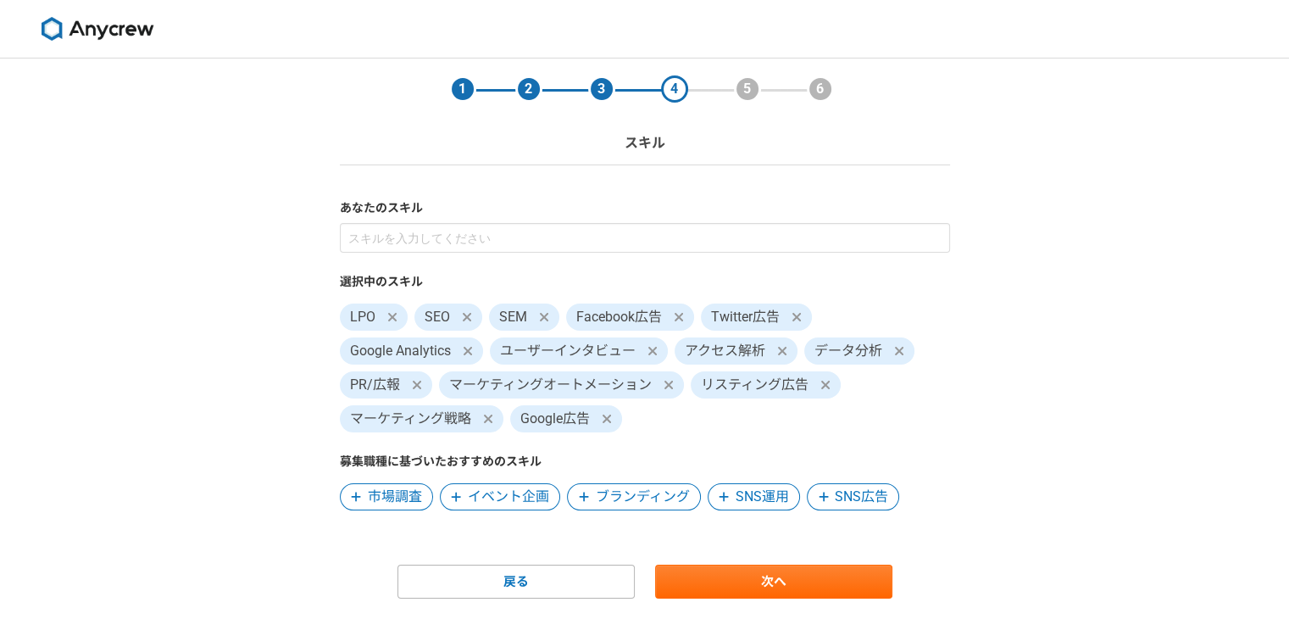
click at [392, 494] on span "市場調査" at bounding box center [395, 497] width 54 height 20
click at [659, 495] on span "SNS運用" at bounding box center [662, 497] width 53 height 20
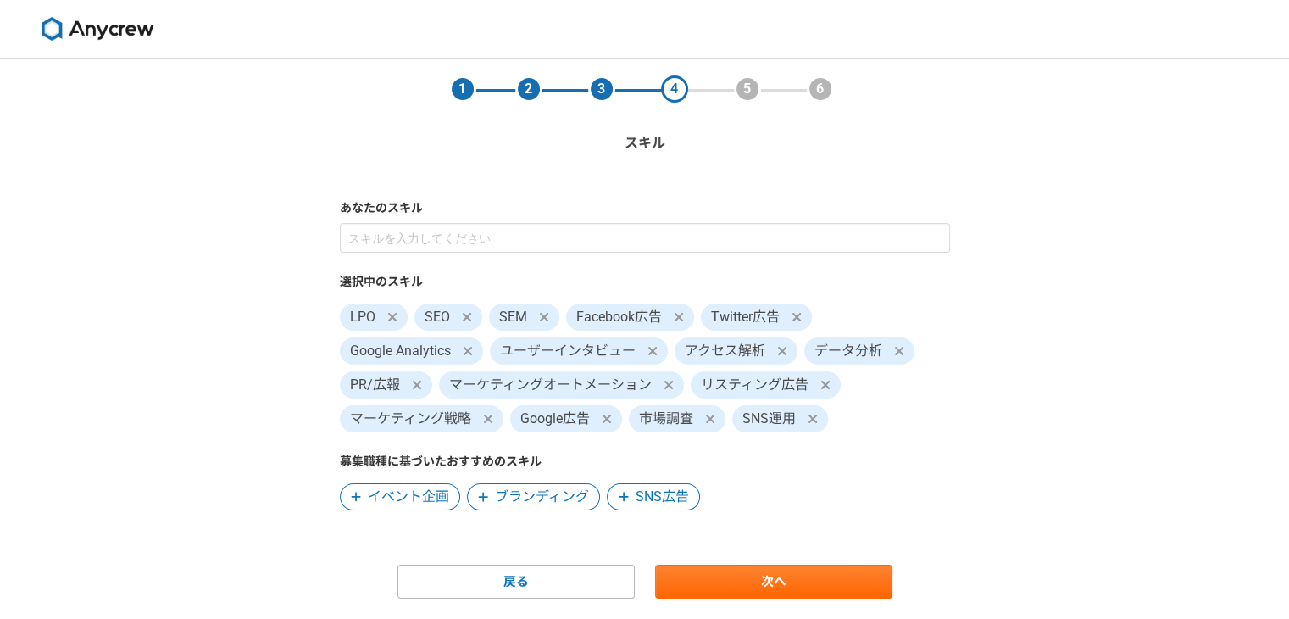
click at [658, 496] on span "SNS広告" at bounding box center [662, 497] width 53 height 20
click at [536, 499] on span "ブランディング" at bounding box center [542, 497] width 94 height 20
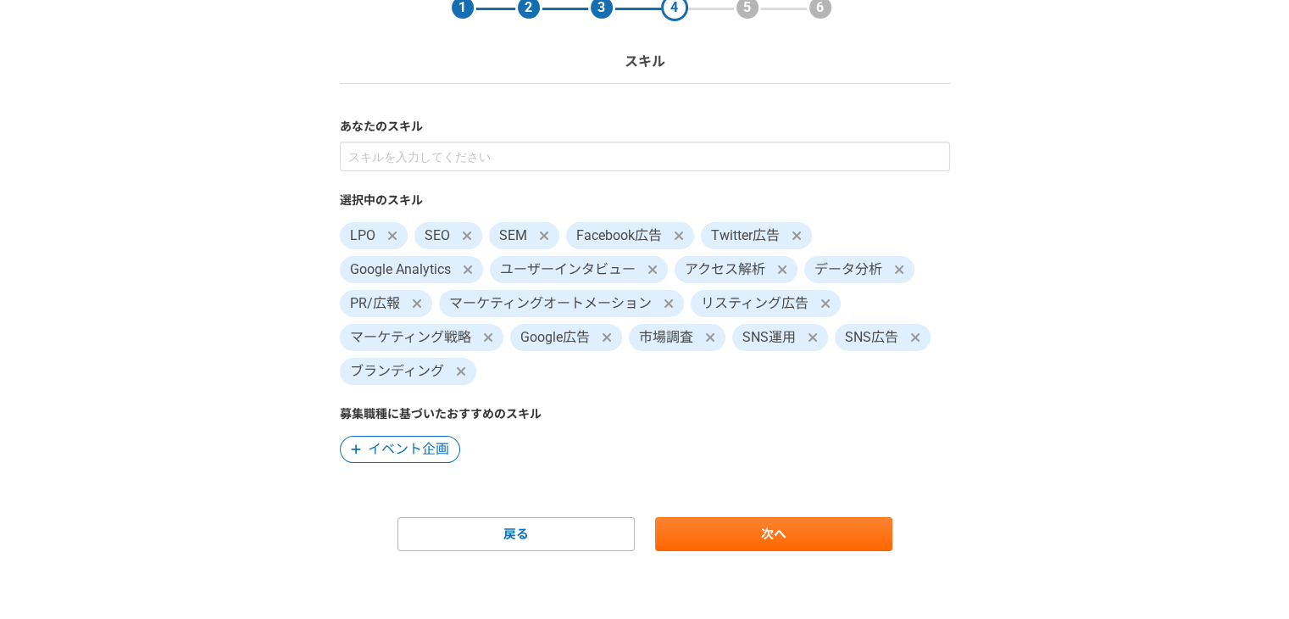
click at [417, 459] on span "イベント企画" at bounding box center [408, 449] width 81 height 20
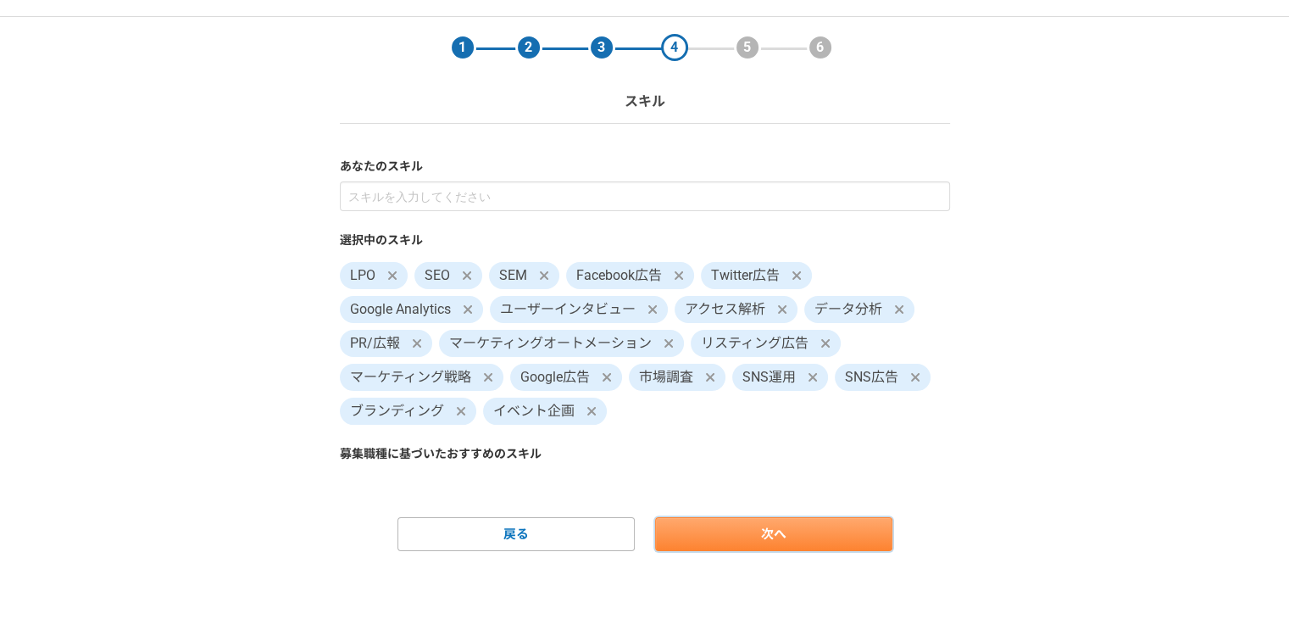
click at [773, 531] on link "次へ" at bounding box center [773, 534] width 237 height 34
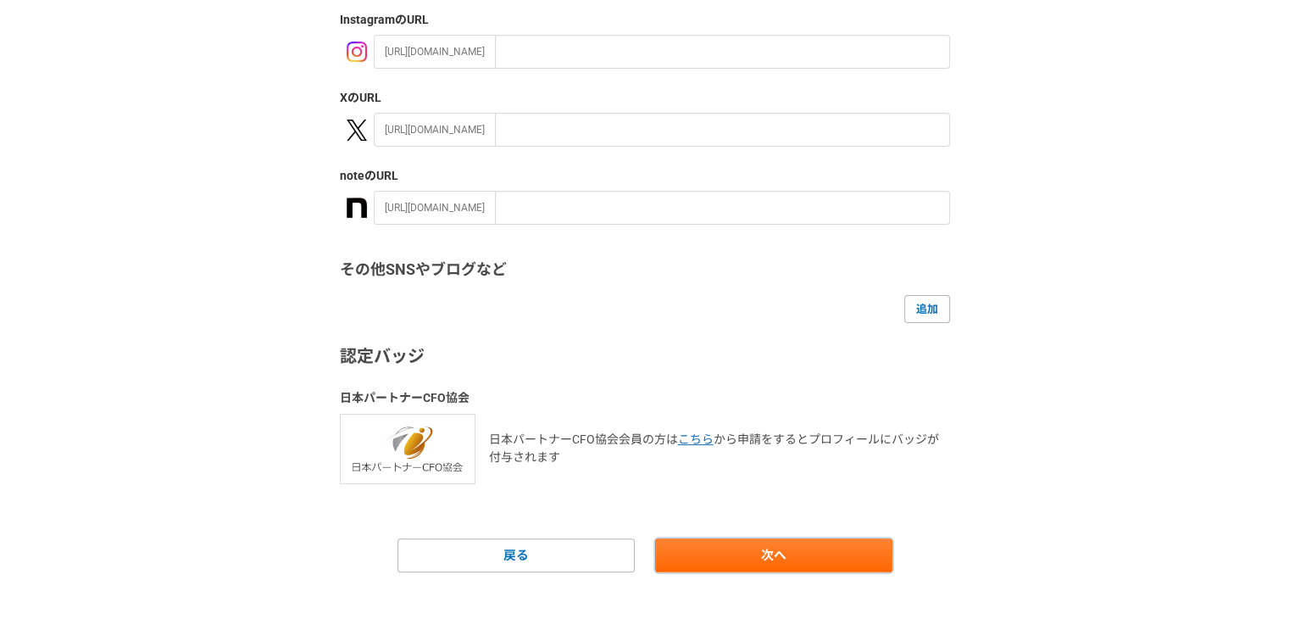
scroll to position [313, 0]
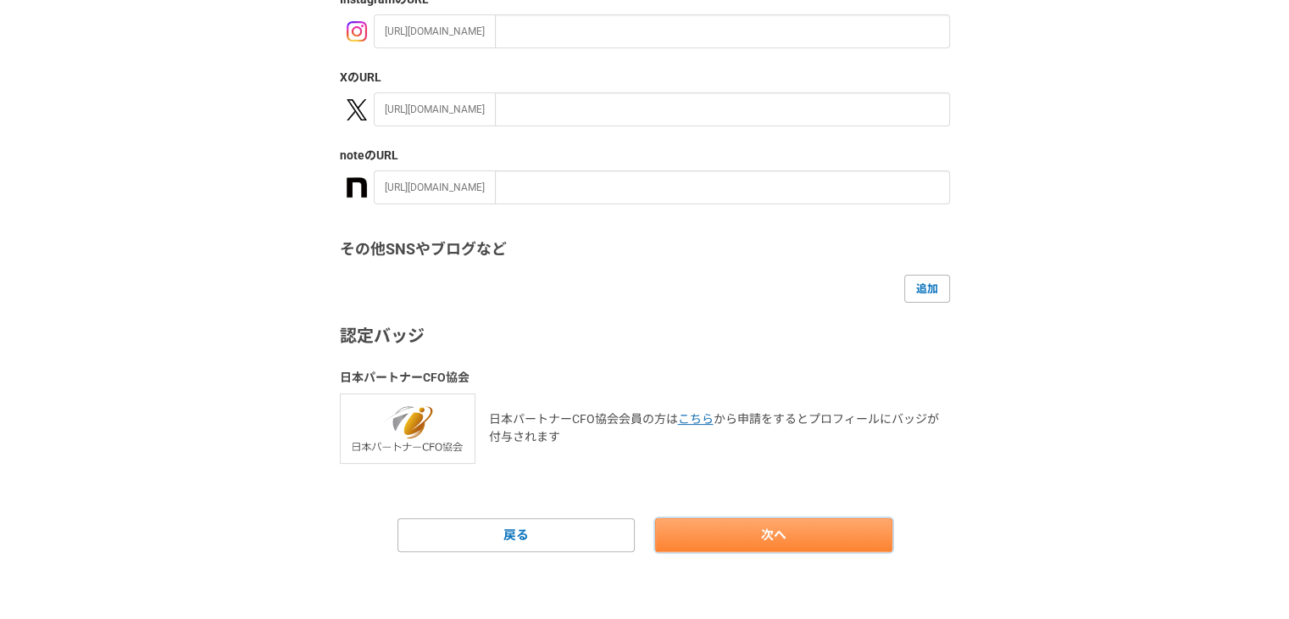
click at [760, 534] on link "次へ" at bounding box center [773, 535] width 237 height 34
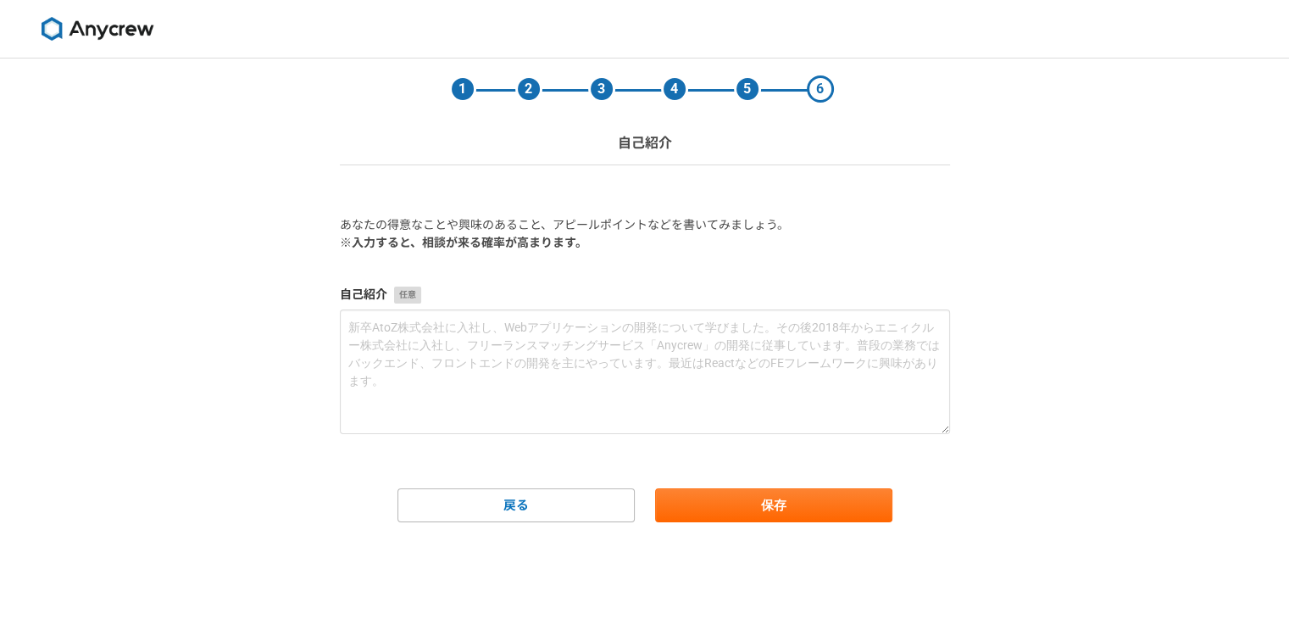
scroll to position [0, 0]
click at [758, 525] on main "1 2 3 4 5 6 自己紹介 あなたの得意なことや興味のあること、アピールポイントなどを書いてみましょう。 ※入力すると、相談が来る確率が高まります。 自…" at bounding box center [645, 323] width 644 height 531
click at [748, 507] on button "保存" at bounding box center [773, 505] width 237 height 34
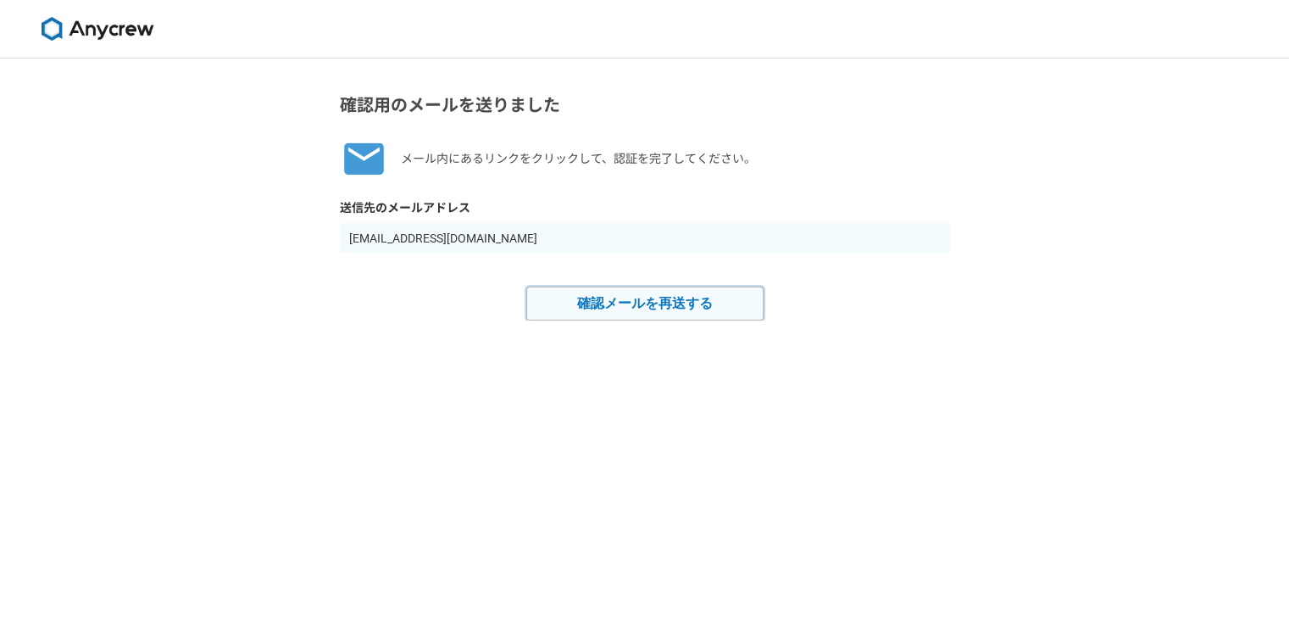
click at [648, 298] on button "確認メールを再送する" at bounding box center [644, 304] width 237 height 34
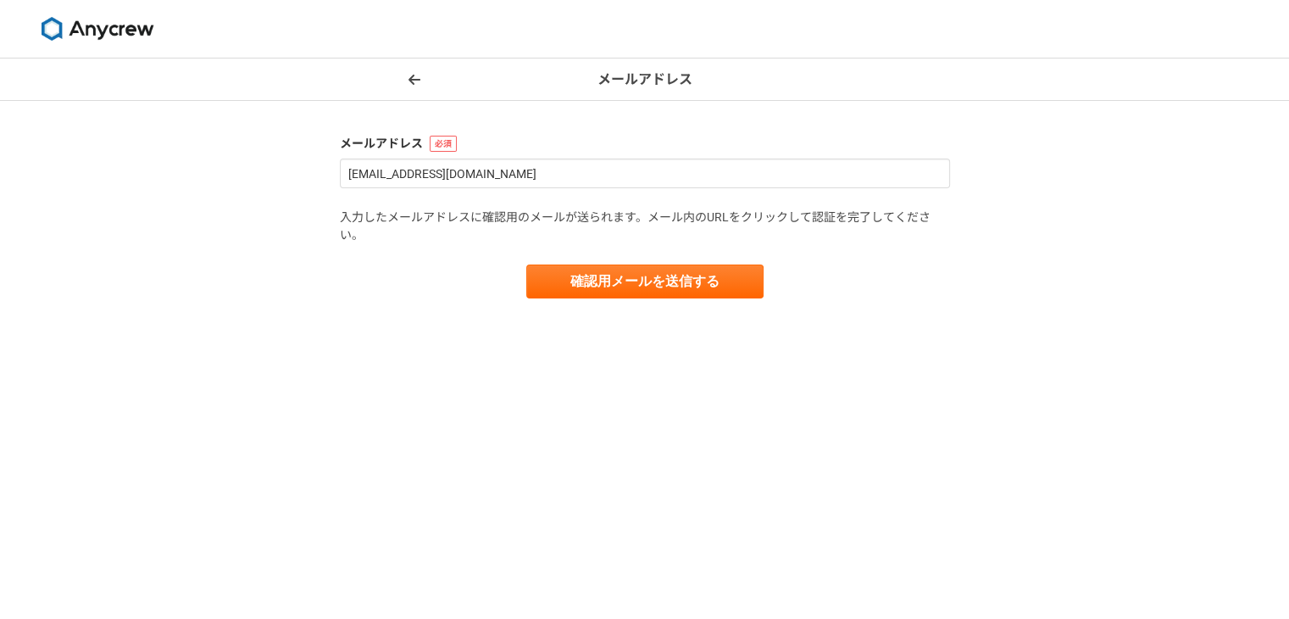
click at [418, 75] on icon at bounding box center [415, 80] width 12 height 14
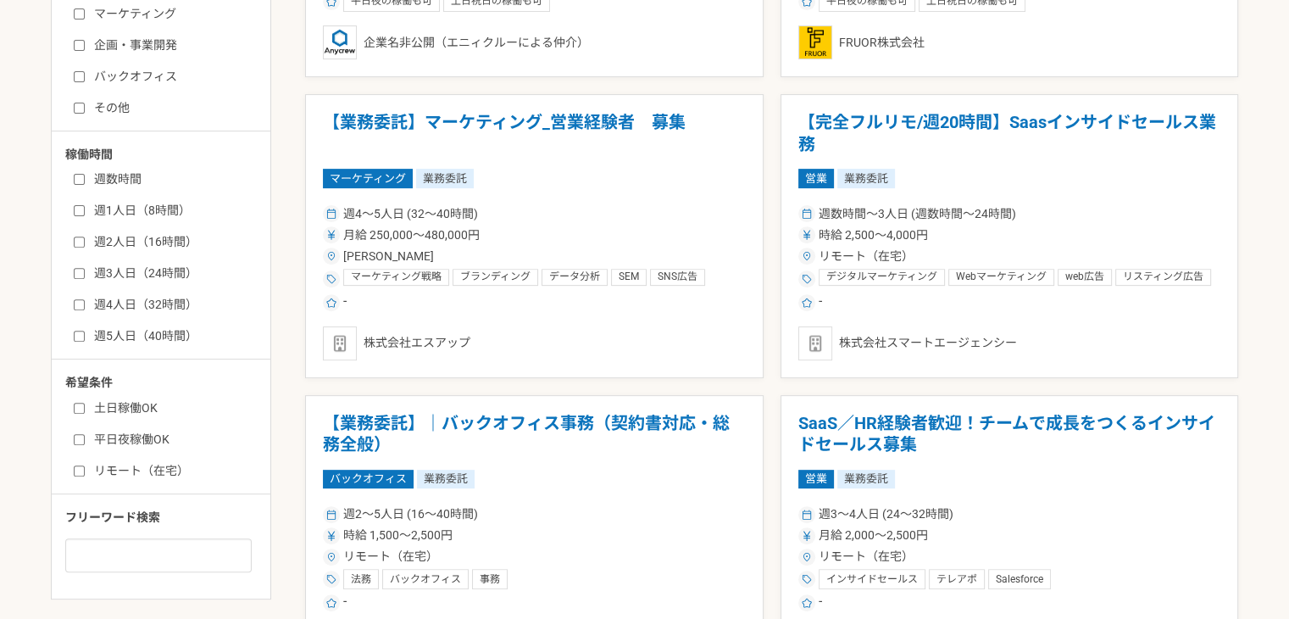
scroll to position [763, 0]
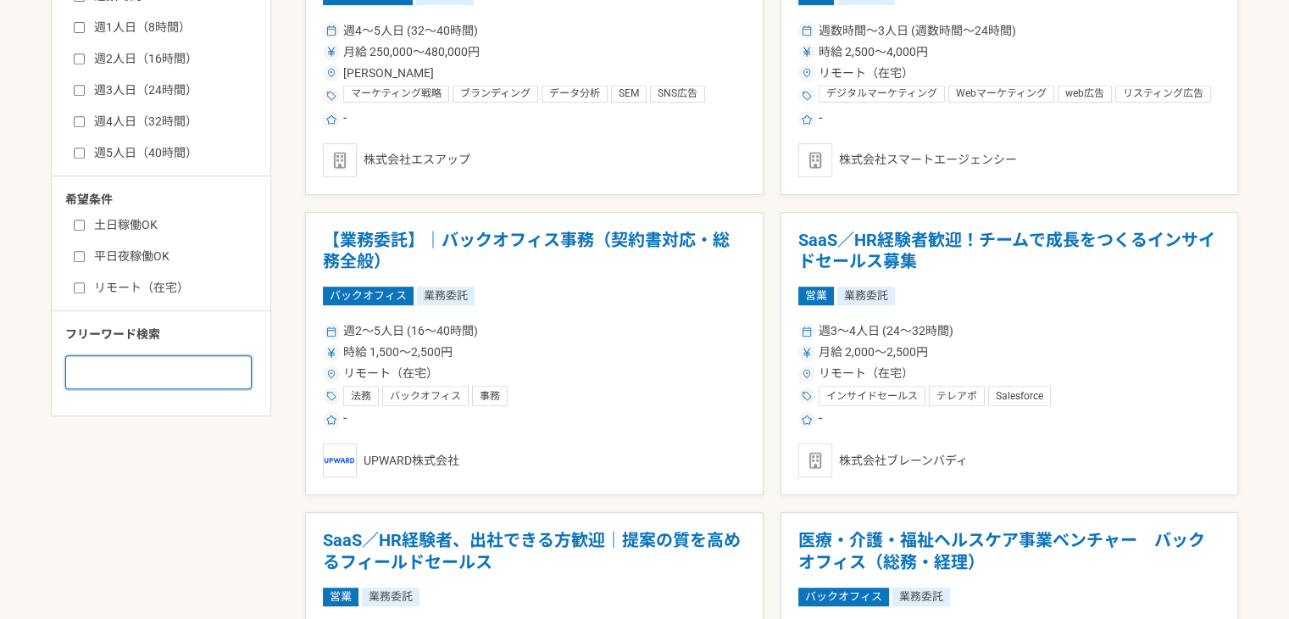
click at [114, 375] on input at bounding box center [158, 372] width 186 height 34
type input "広告"
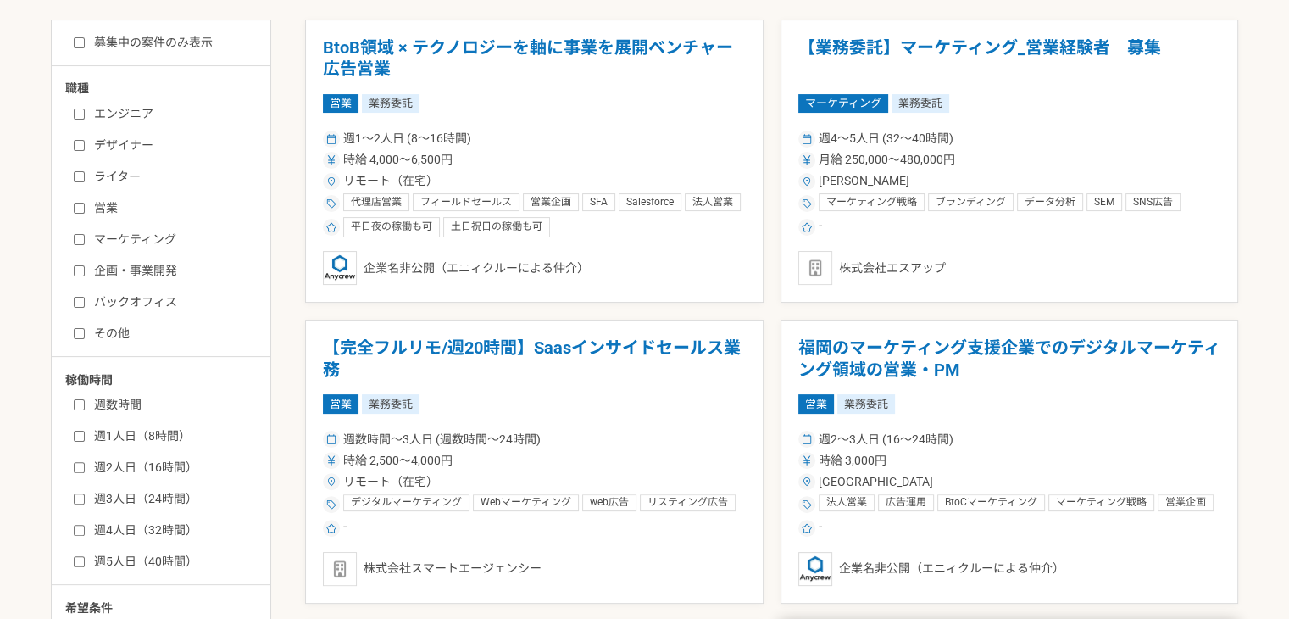
scroll to position [254, 0]
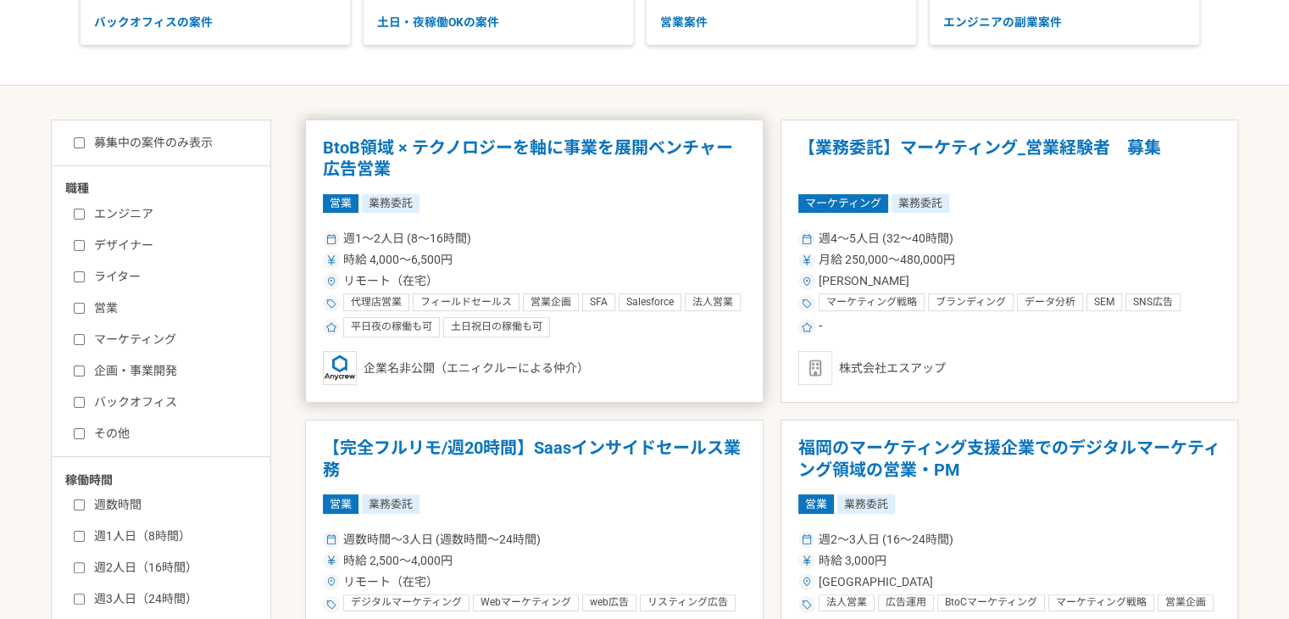
click at [646, 256] on div "時給 4,000〜6,500円" at bounding box center [534, 260] width 423 height 18
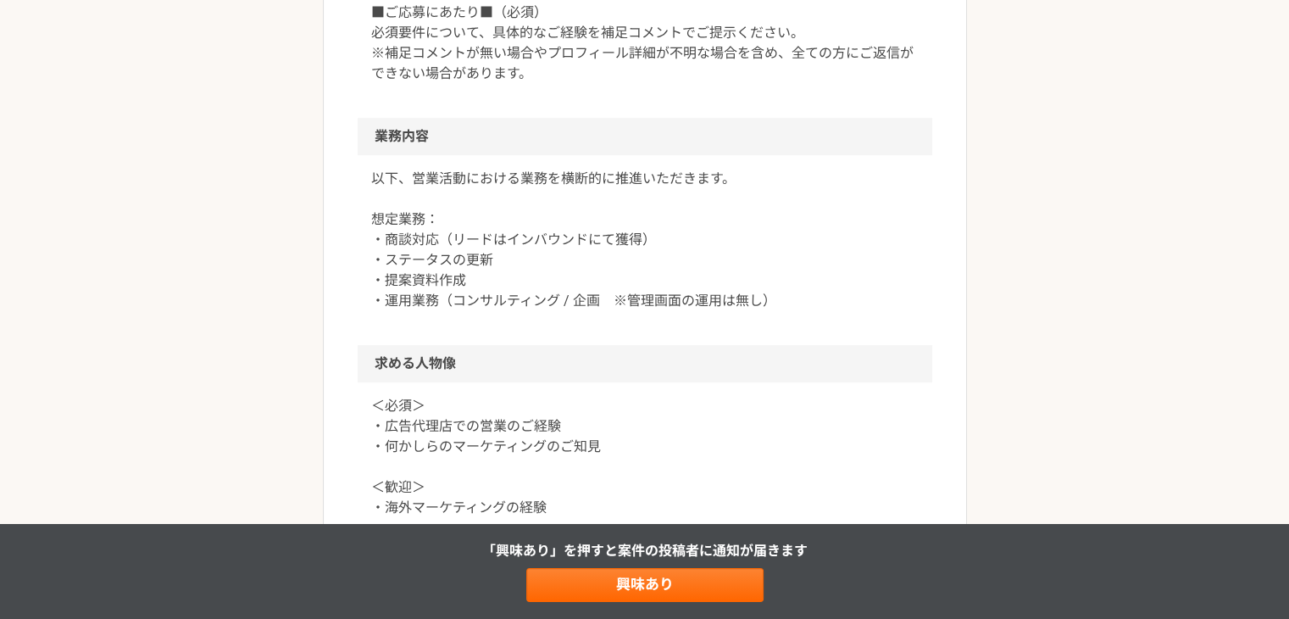
scroll to position [932, 0]
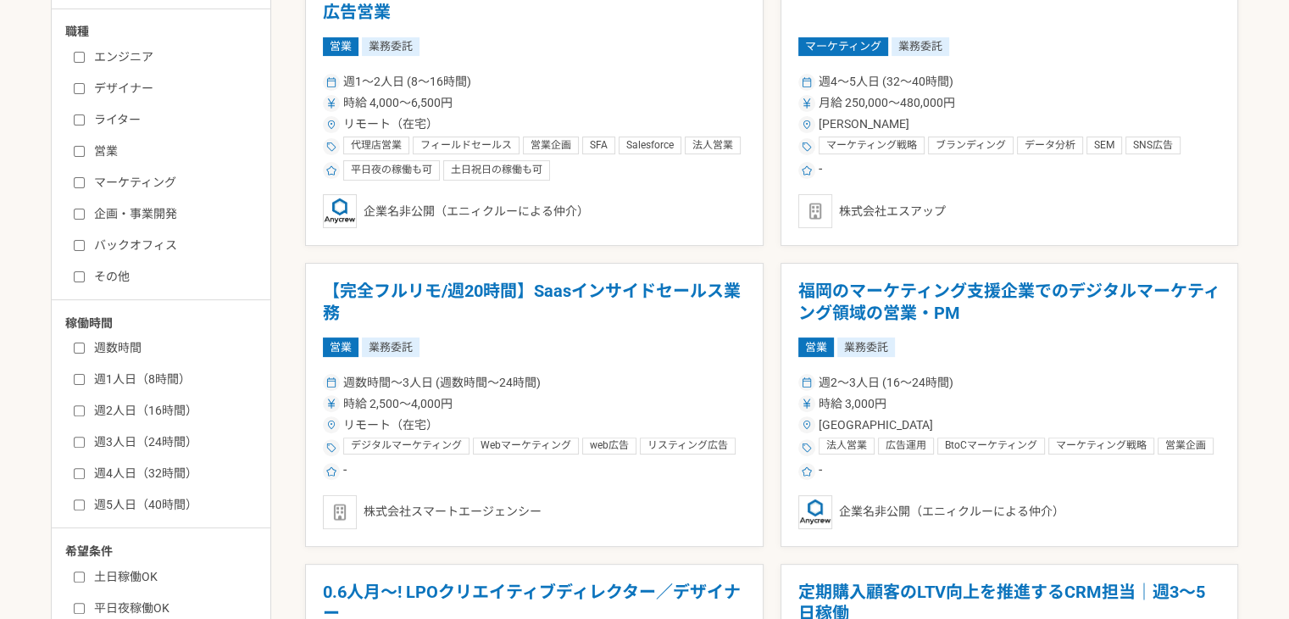
scroll to position [254, 0]
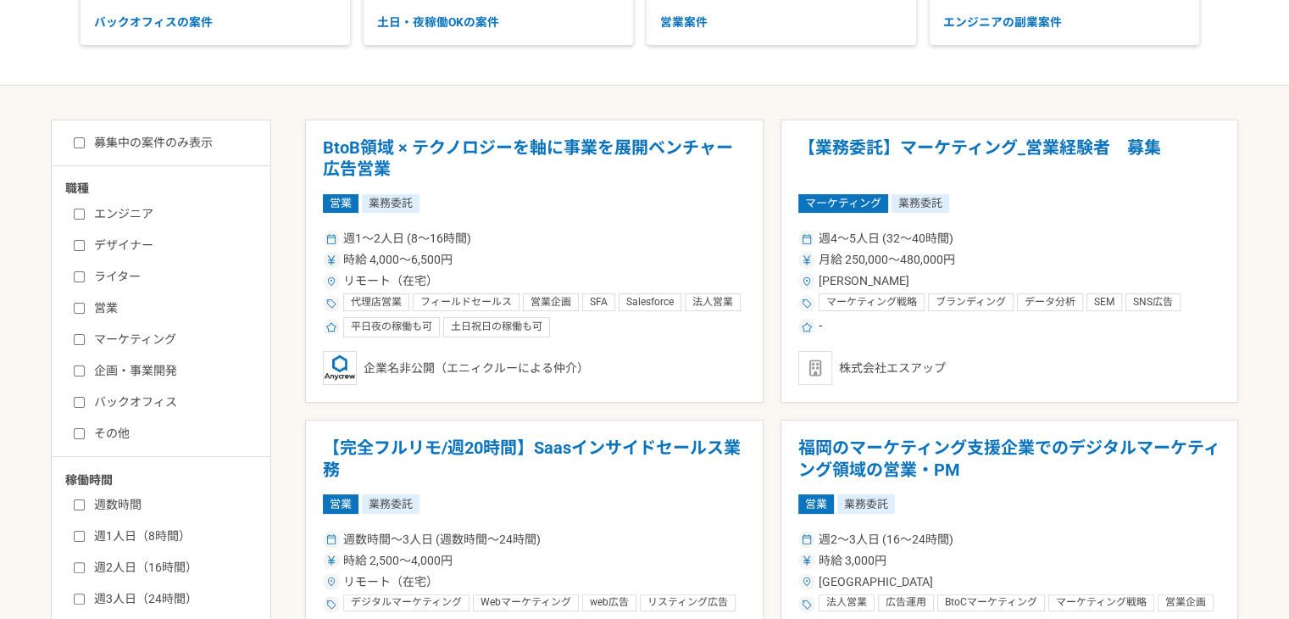
click at [125, 145] on label "募集中の案件のみ表示" at bounding box center [143, 143] width 139 height 18
click at [85, 145] on input "募集中の案件のみ表示" at bounding box center [79, 142] width 11 height 11
checkbox input "true"
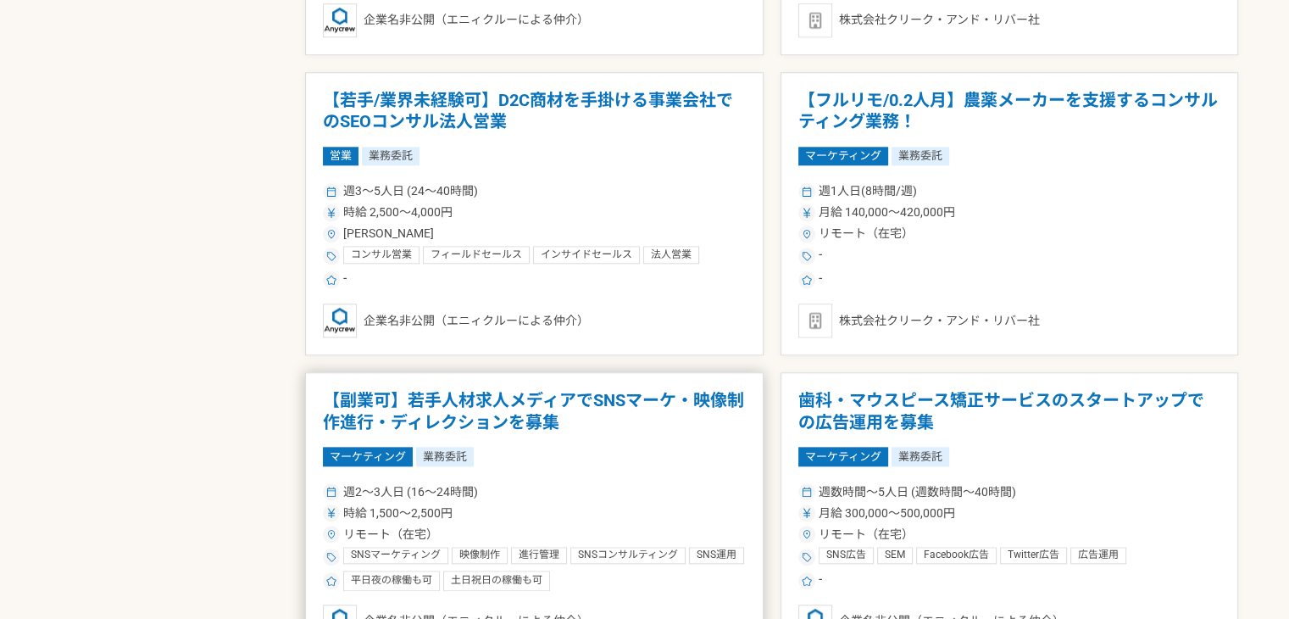
scroll to position [1950, 0]
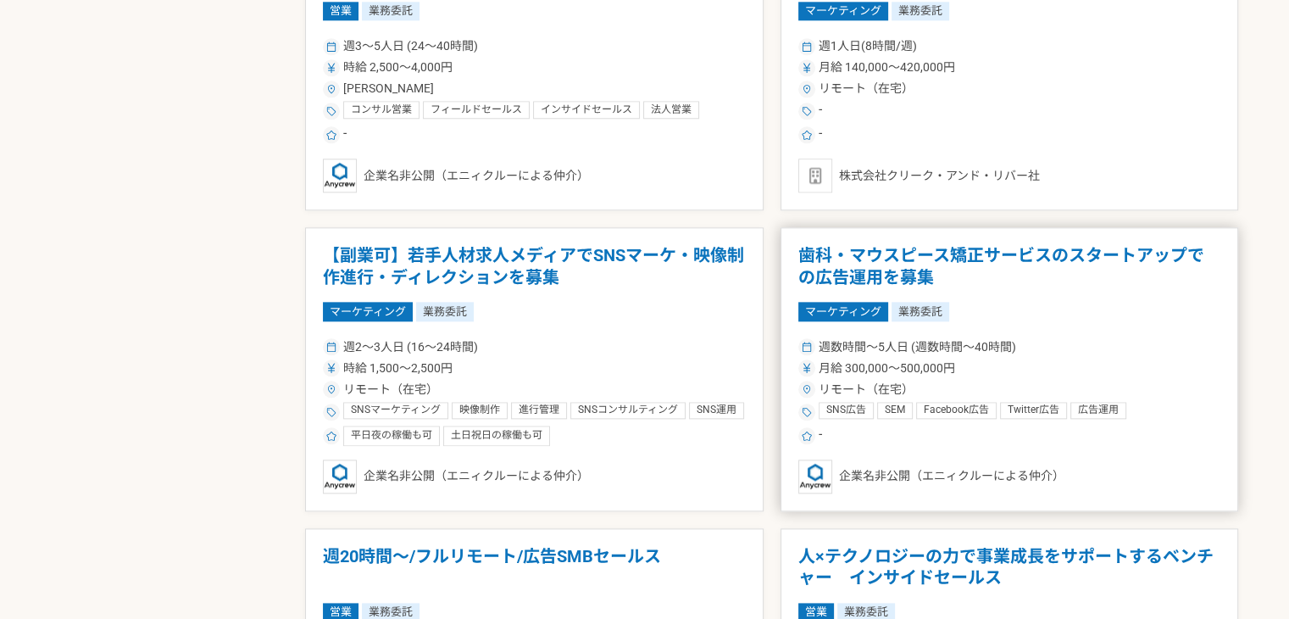
click at [909, 265] on h1 "歯科・マウスピース矯正サービスのスタートアップでの広告運用を募集" at bounding box center [1009, 266] width 423 height 43
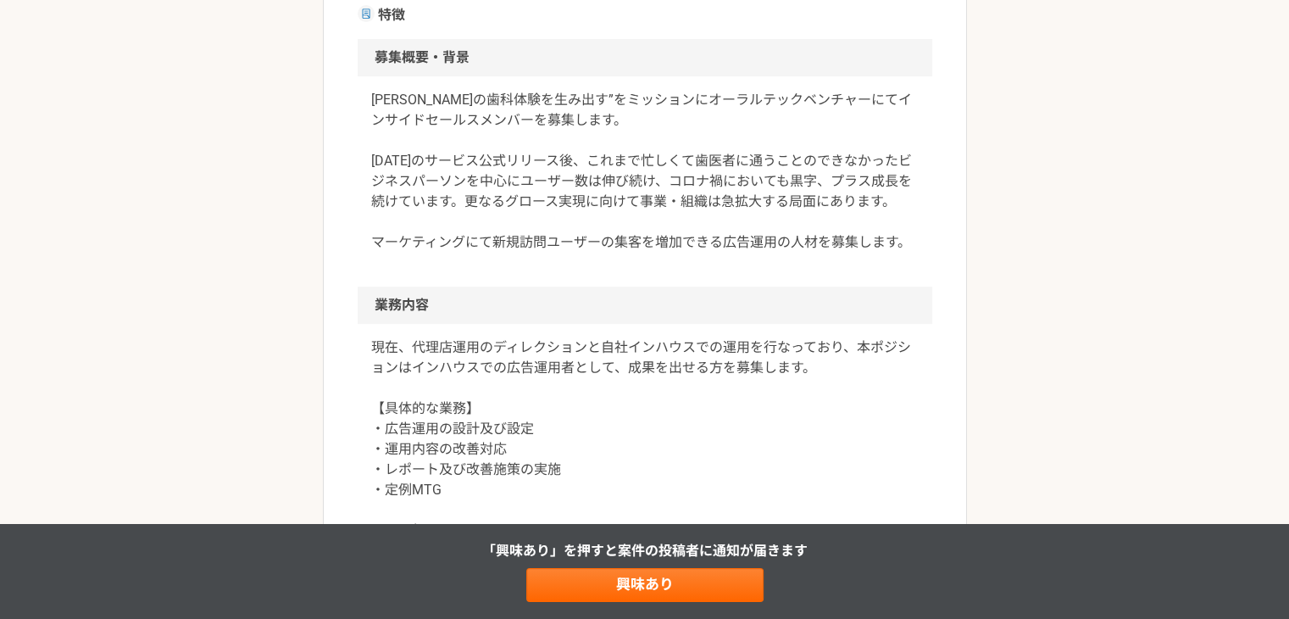
scroll to position [593, 0]
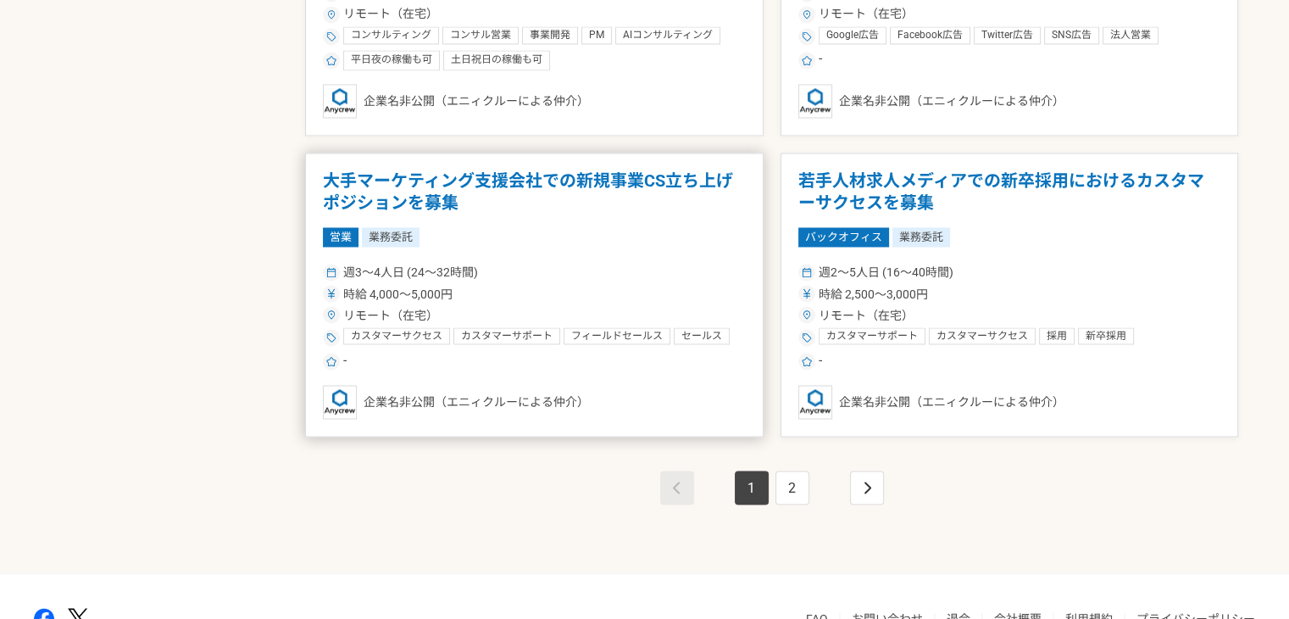
scroll to position [3022, 0]
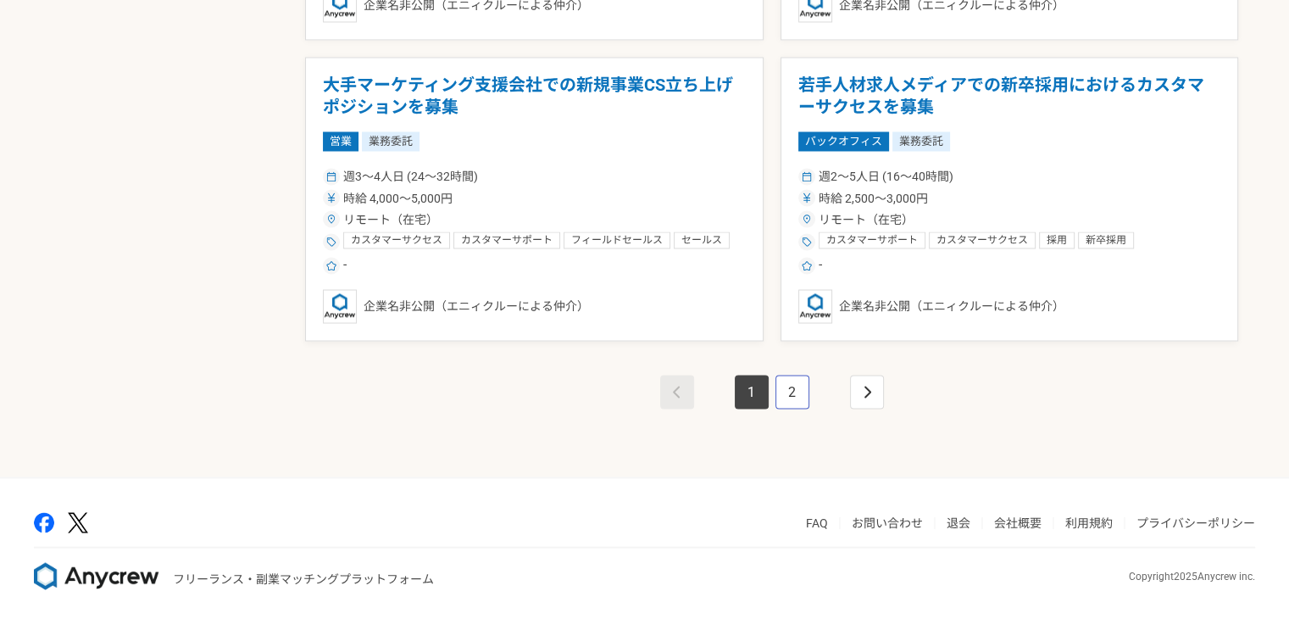
click at [787, 388] on link "2" at bounding box center [793, 392] width 34 height 34
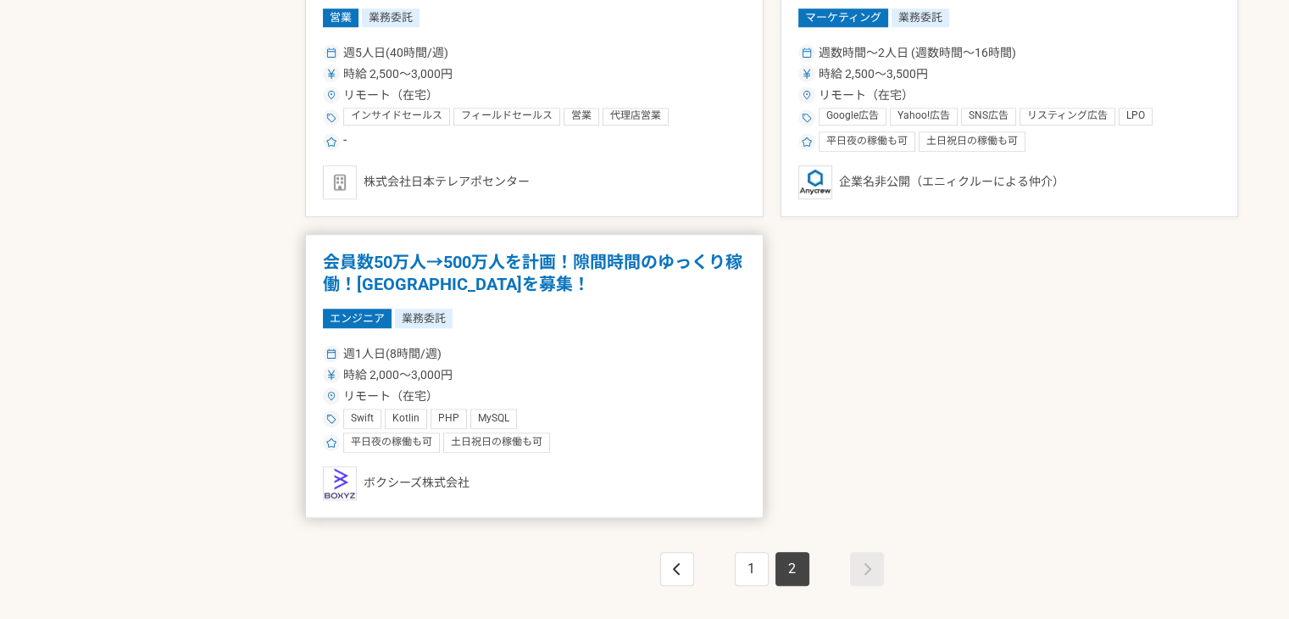
scroll to position [1441, 0]
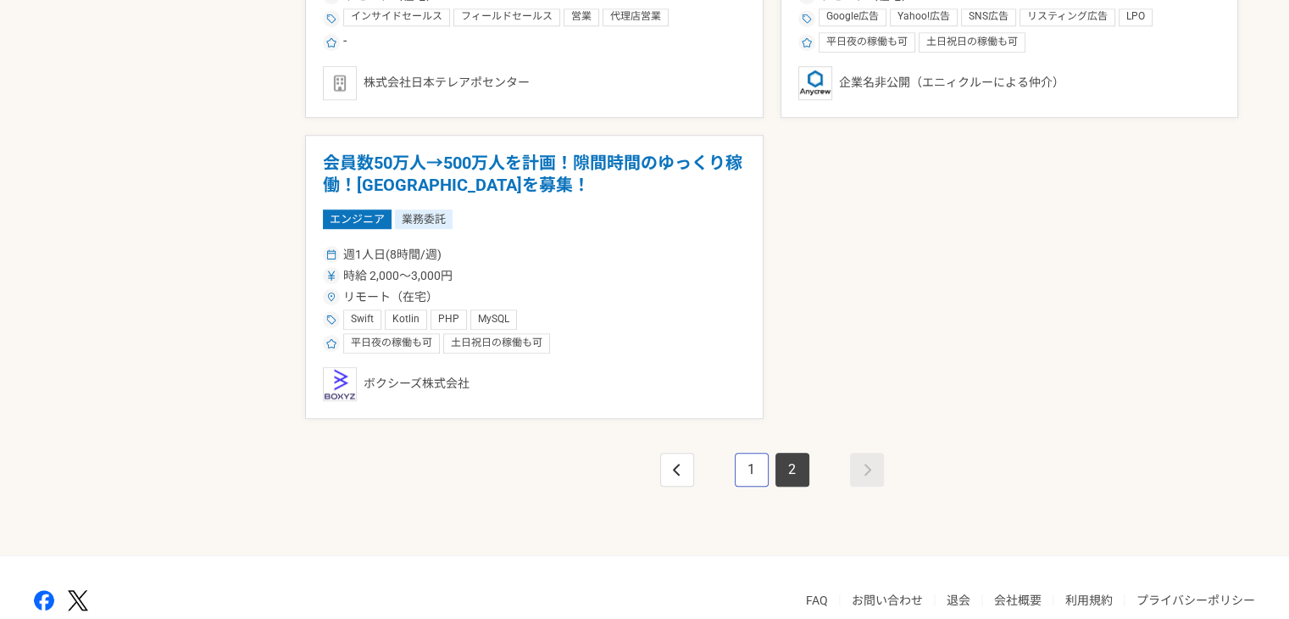
click at [759, 473] on link "1" at bounding box center [752, 470] width 34 height 34
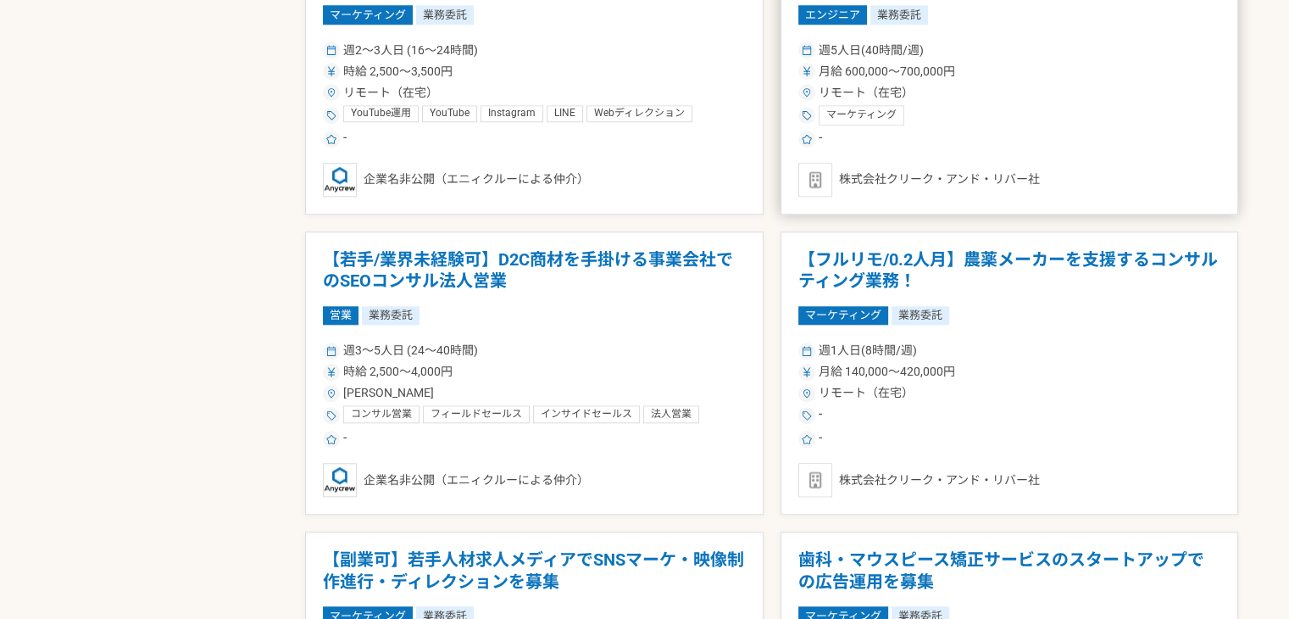
scroll to position [1496, 0]
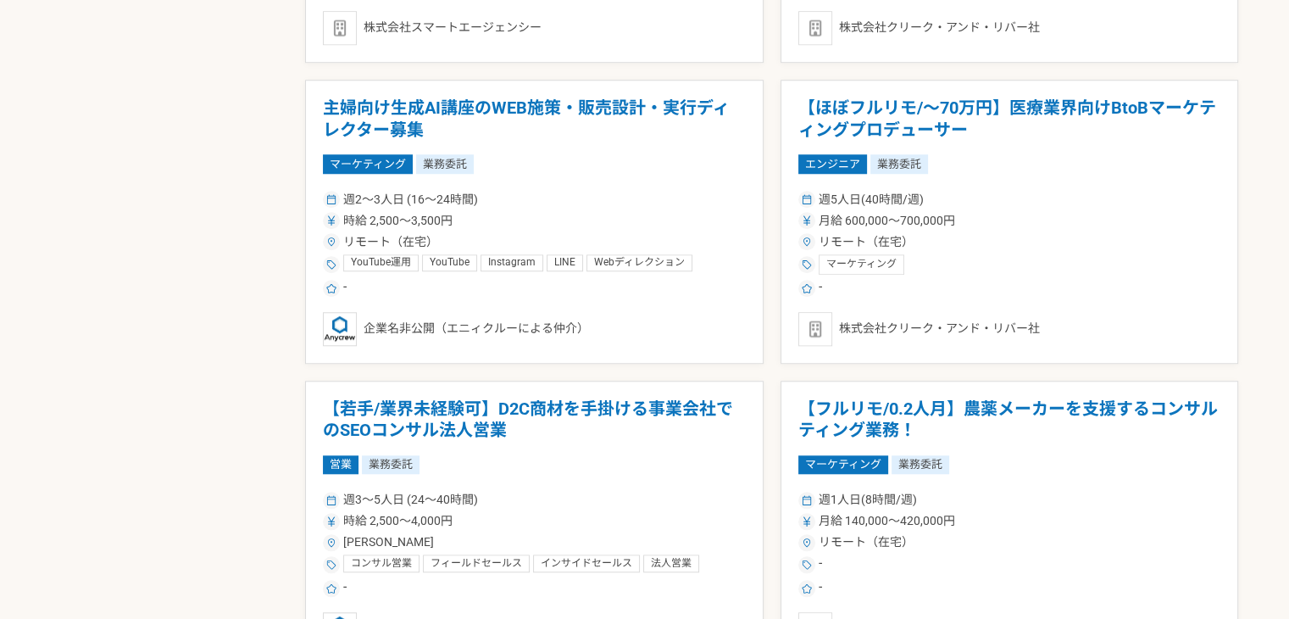
click at [946, 122] on h1 "【ほぼフルリモ/～70万円】医療業界向けBtoBマーケティングプロデューサー" at bounding box center [1009, 118] width 423 height 43
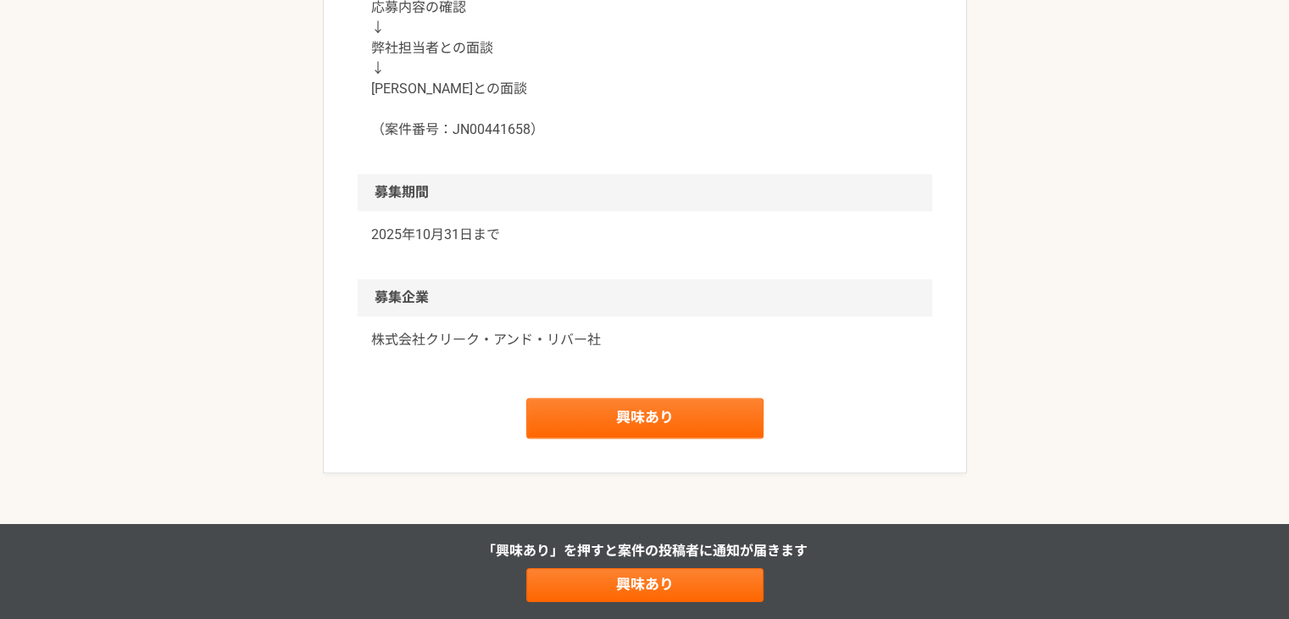
scroll to position [2119, 0]
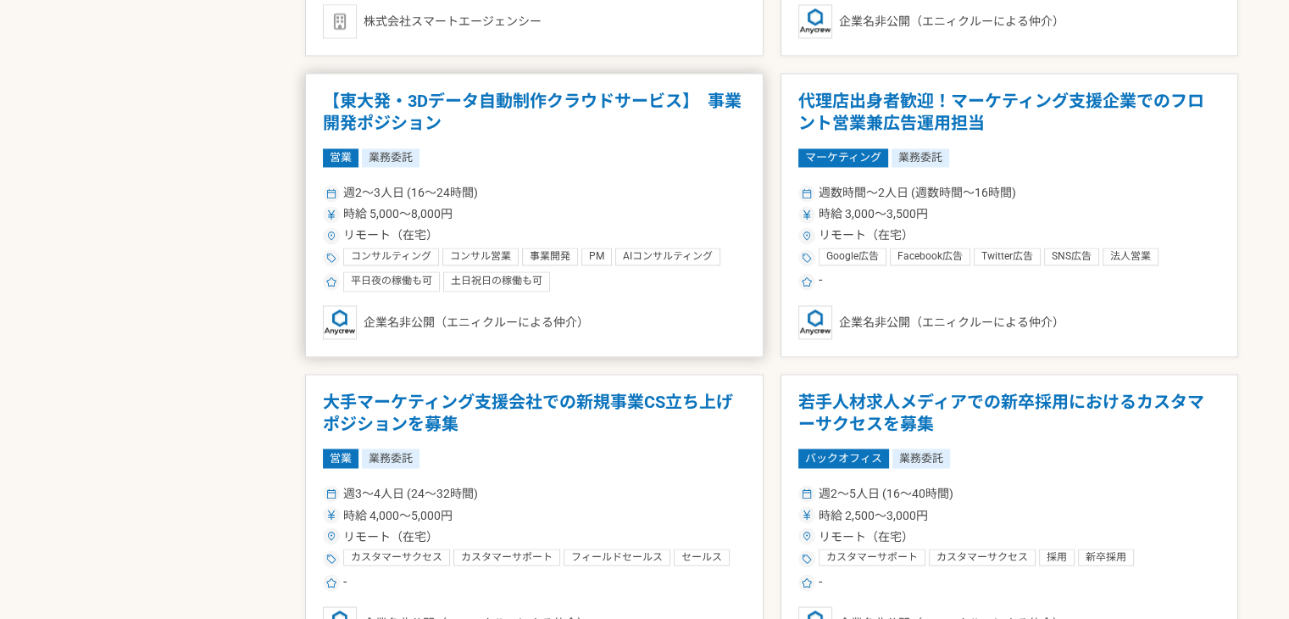
scroll to position [2598, 0]
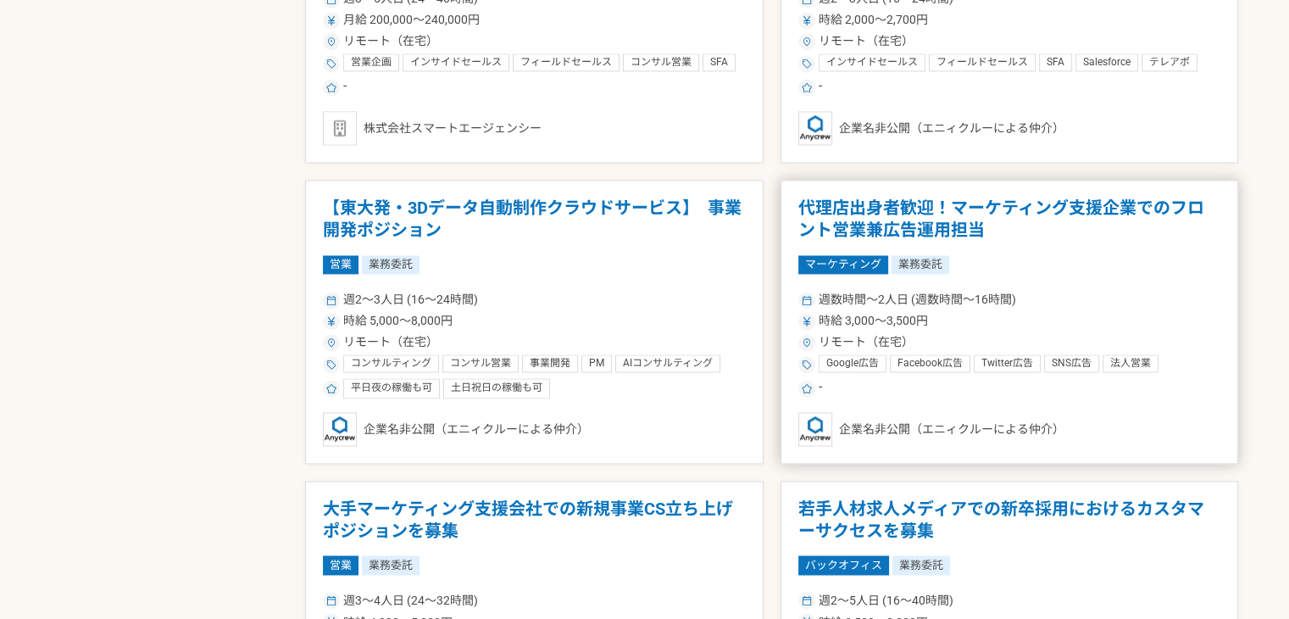
click at [919, 223] on h1 "代理店出身者歓迎！マーケティング支援企業でのフロント営業兼広告運用担当" at bounding box center [1009, 219] width 423 height 43
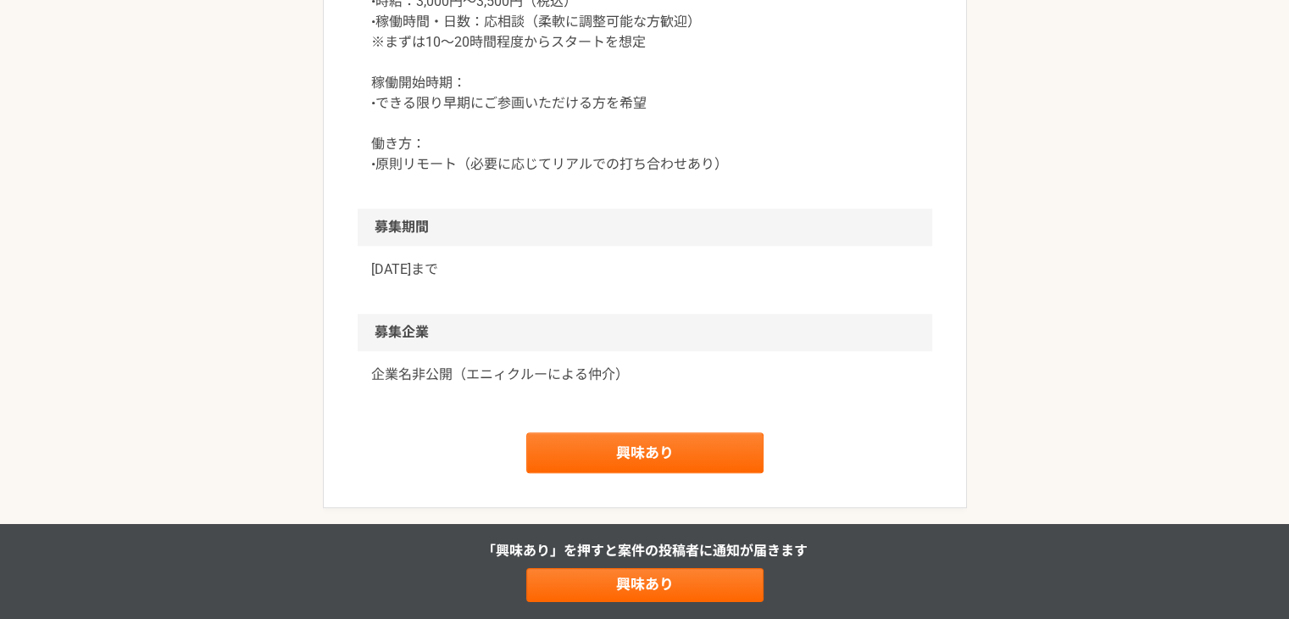
scroll to position [1611, 0]
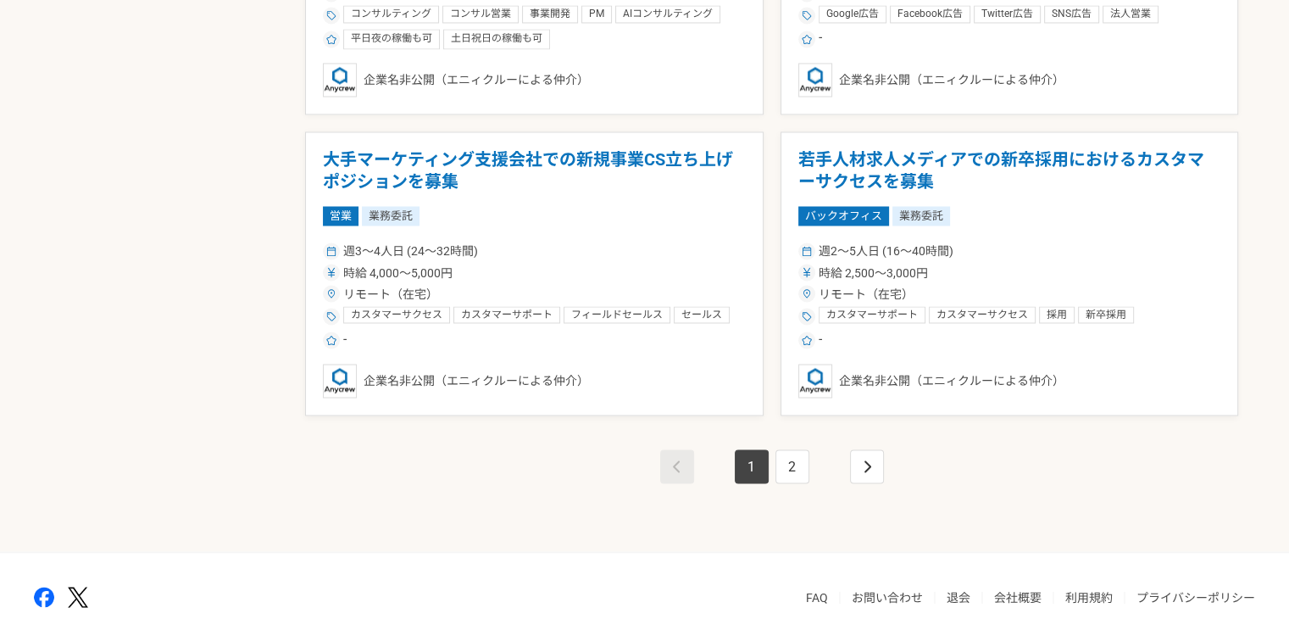
scroll to position [3022, 0]
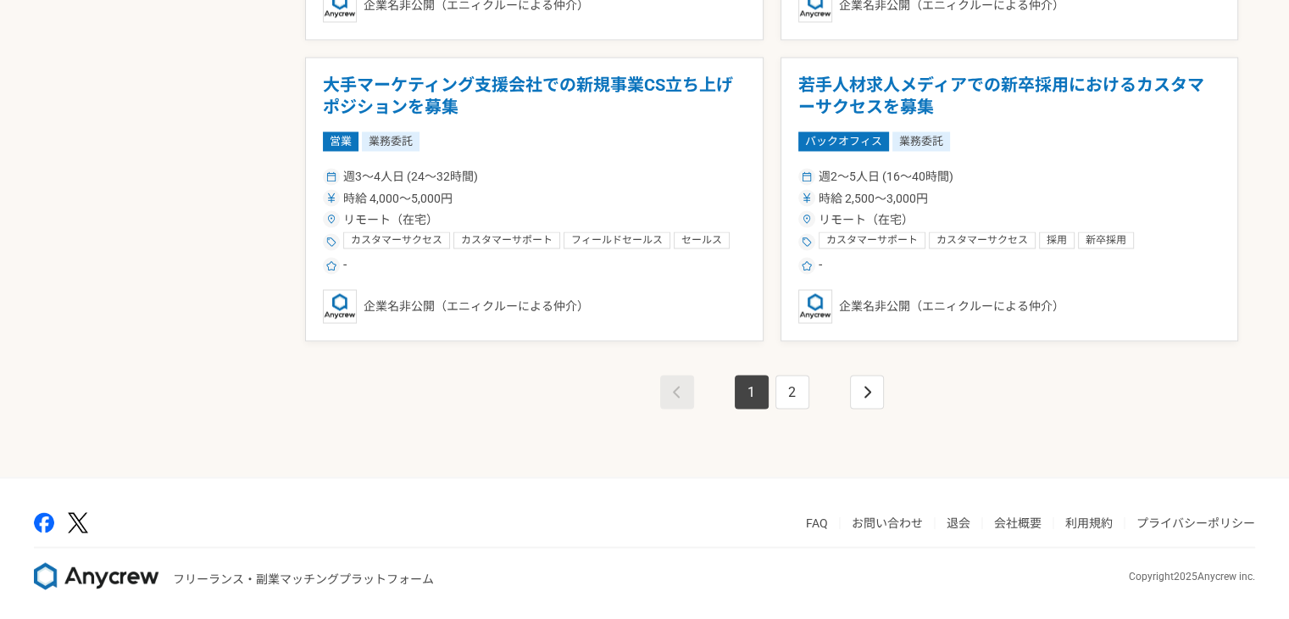
scroll to position [739, 0]
